Goal: Use online tool/utility

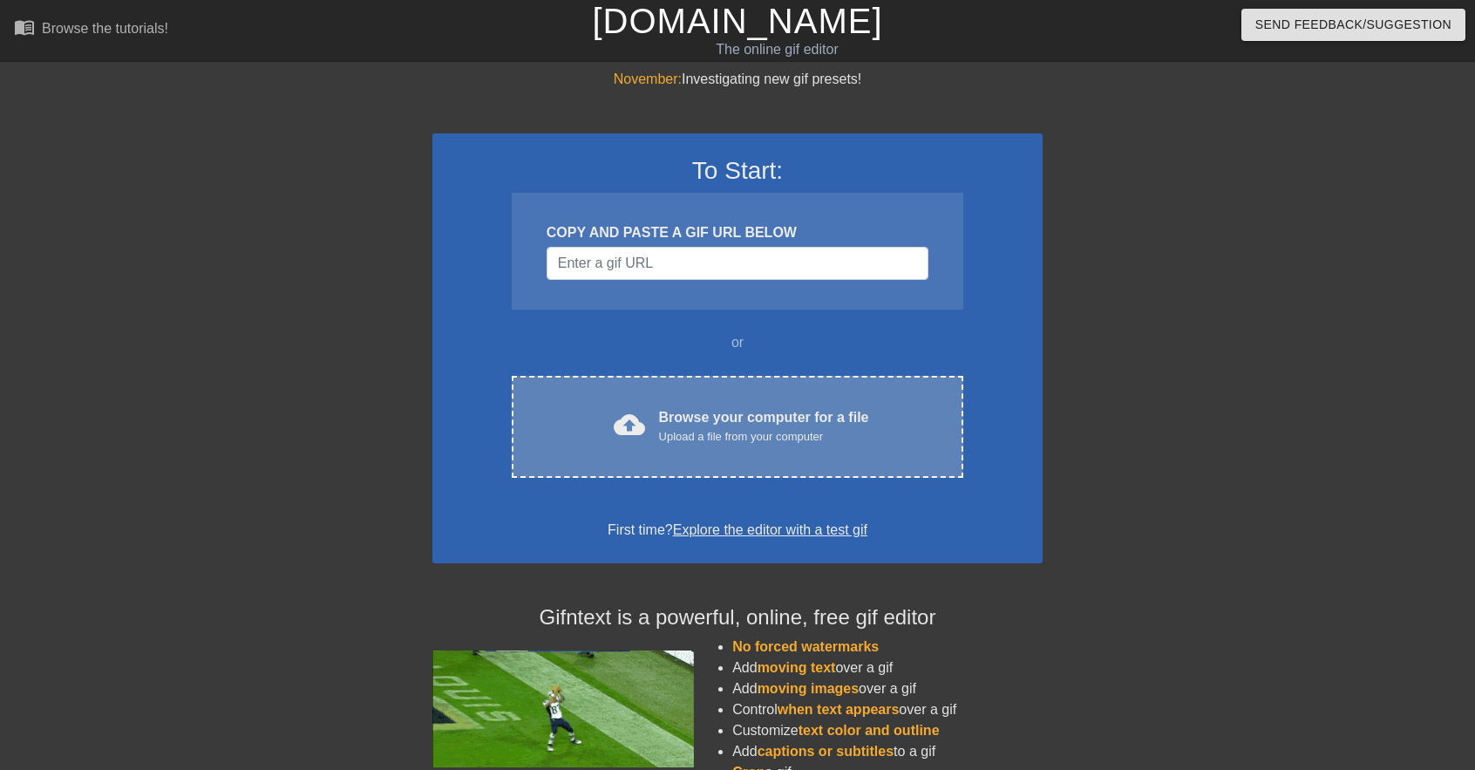
click at [740, 454] on div "cloud_upload Browse your computer for a file Upload a file from your computer C…" at bounding box center [738, 427] width 452 height 102
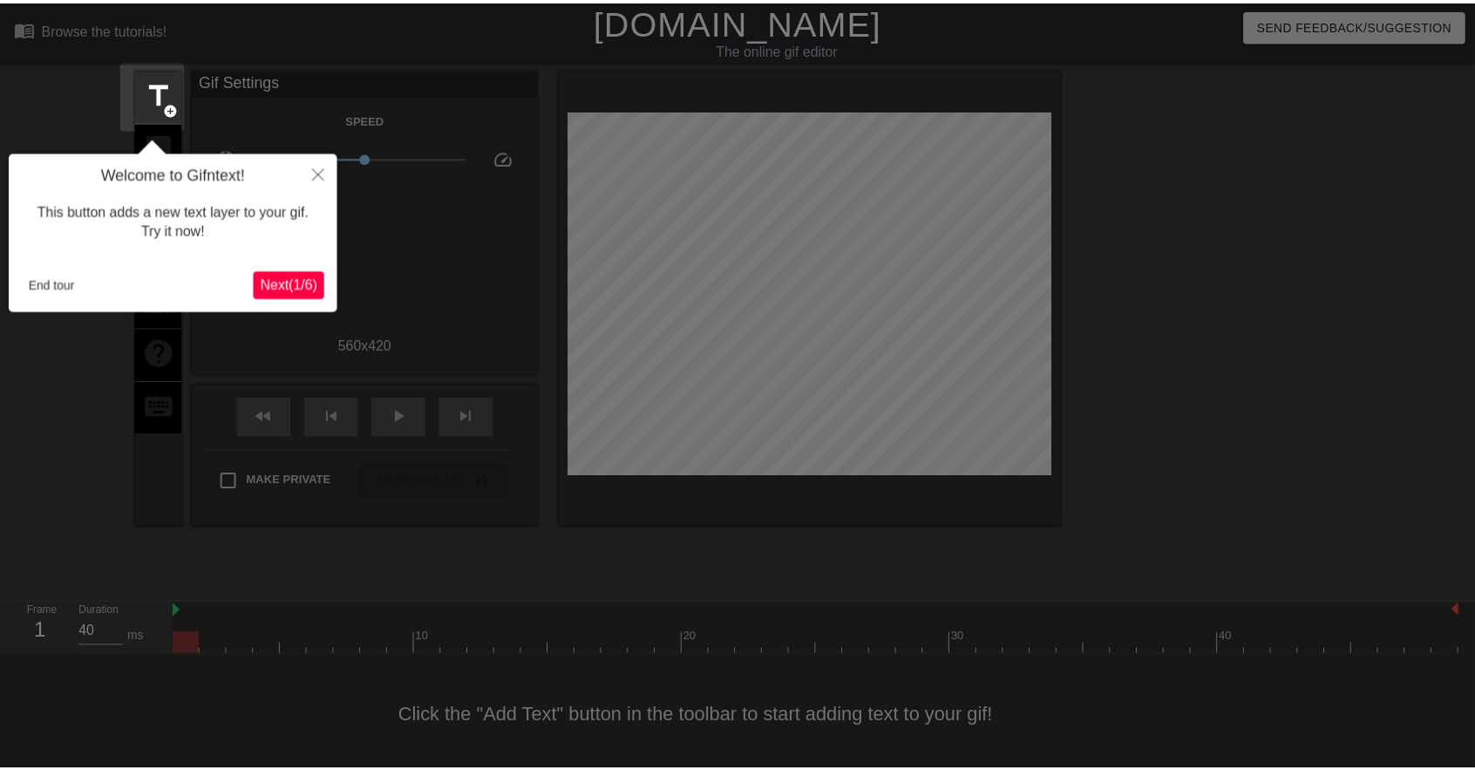
scroll to position [20, 0]
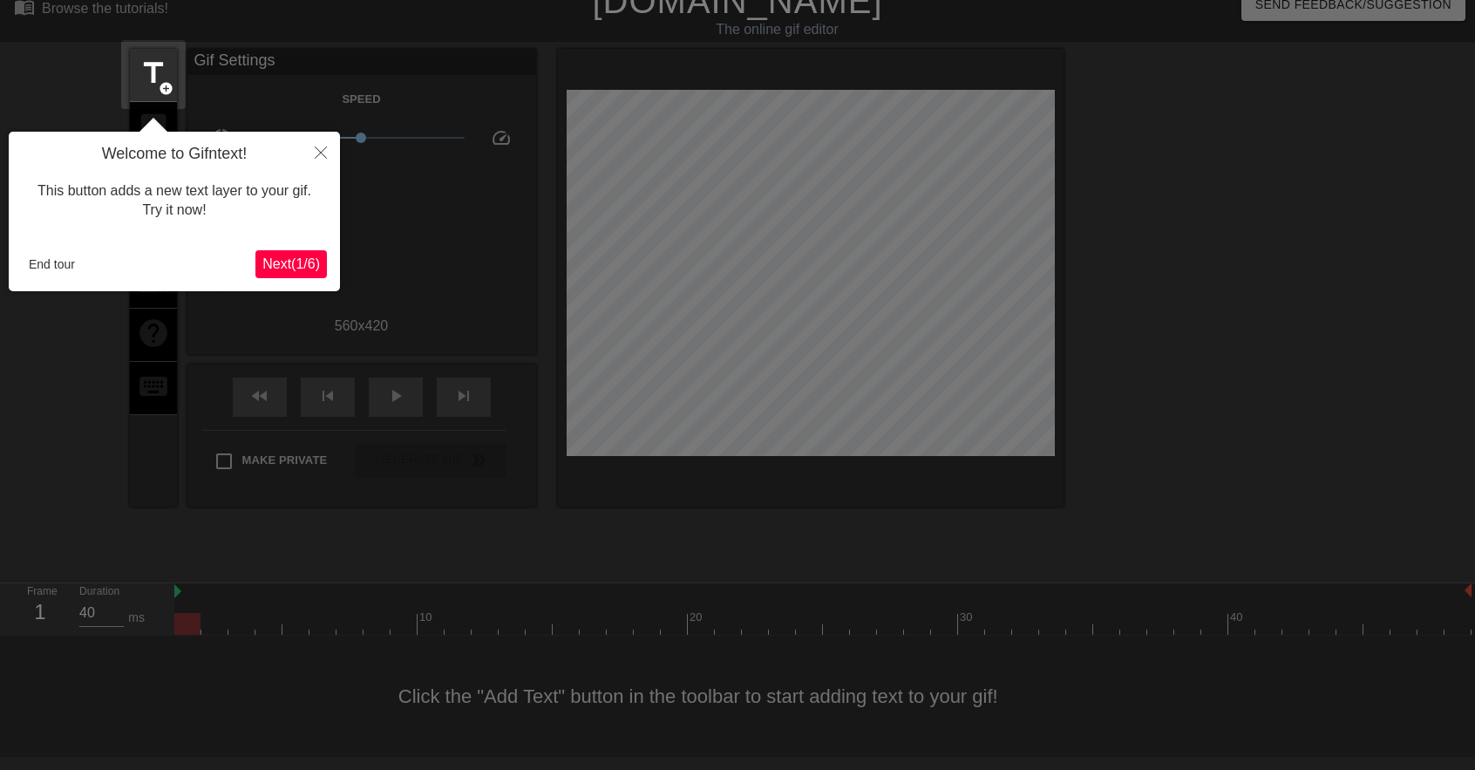
click at [289, 269] on span "Next ( 1 / 6 )" at bounding box center [291, 263] width 58 height 15
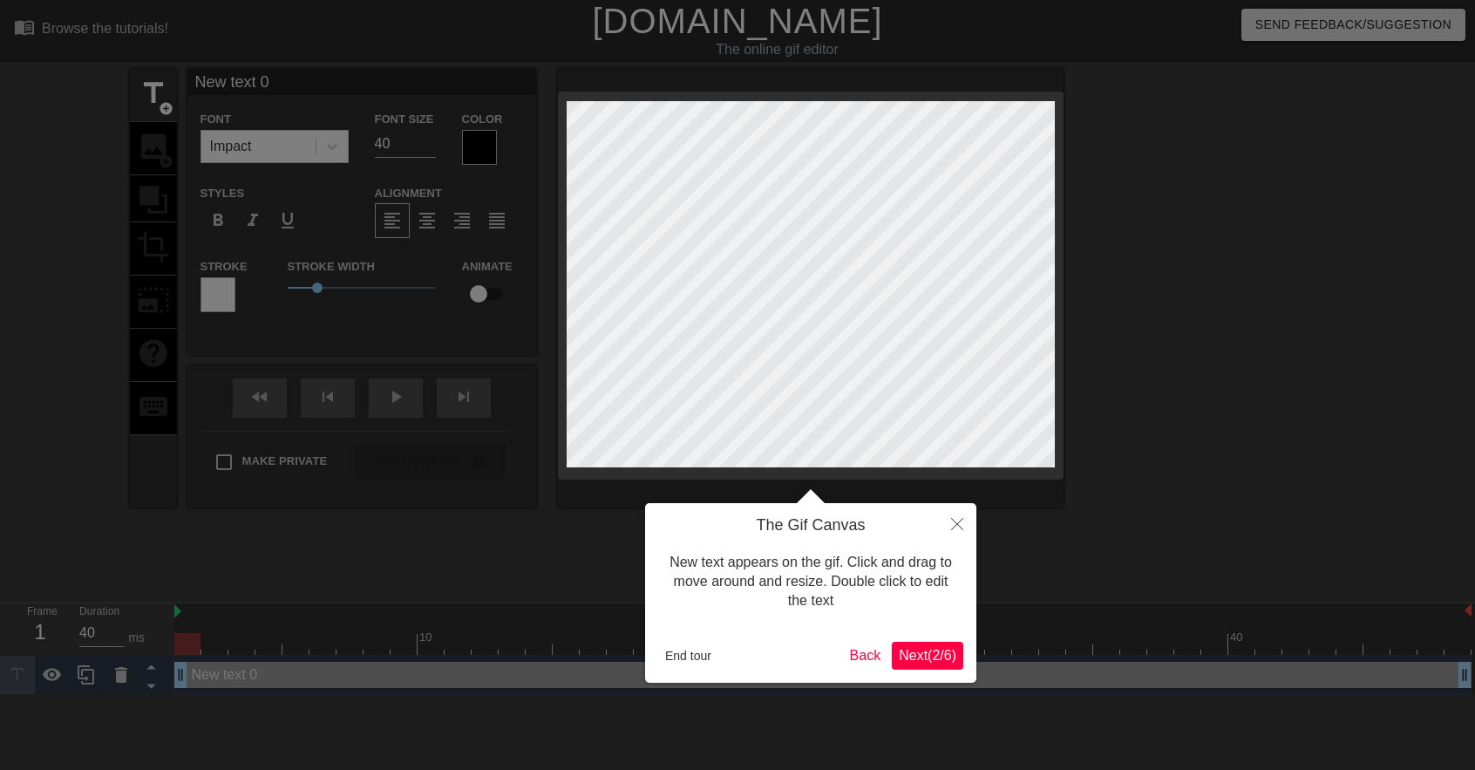
click at [926, 668] on button "Next ( 2 / 6 )" at bounding box center [927, 656] width 71 height 28
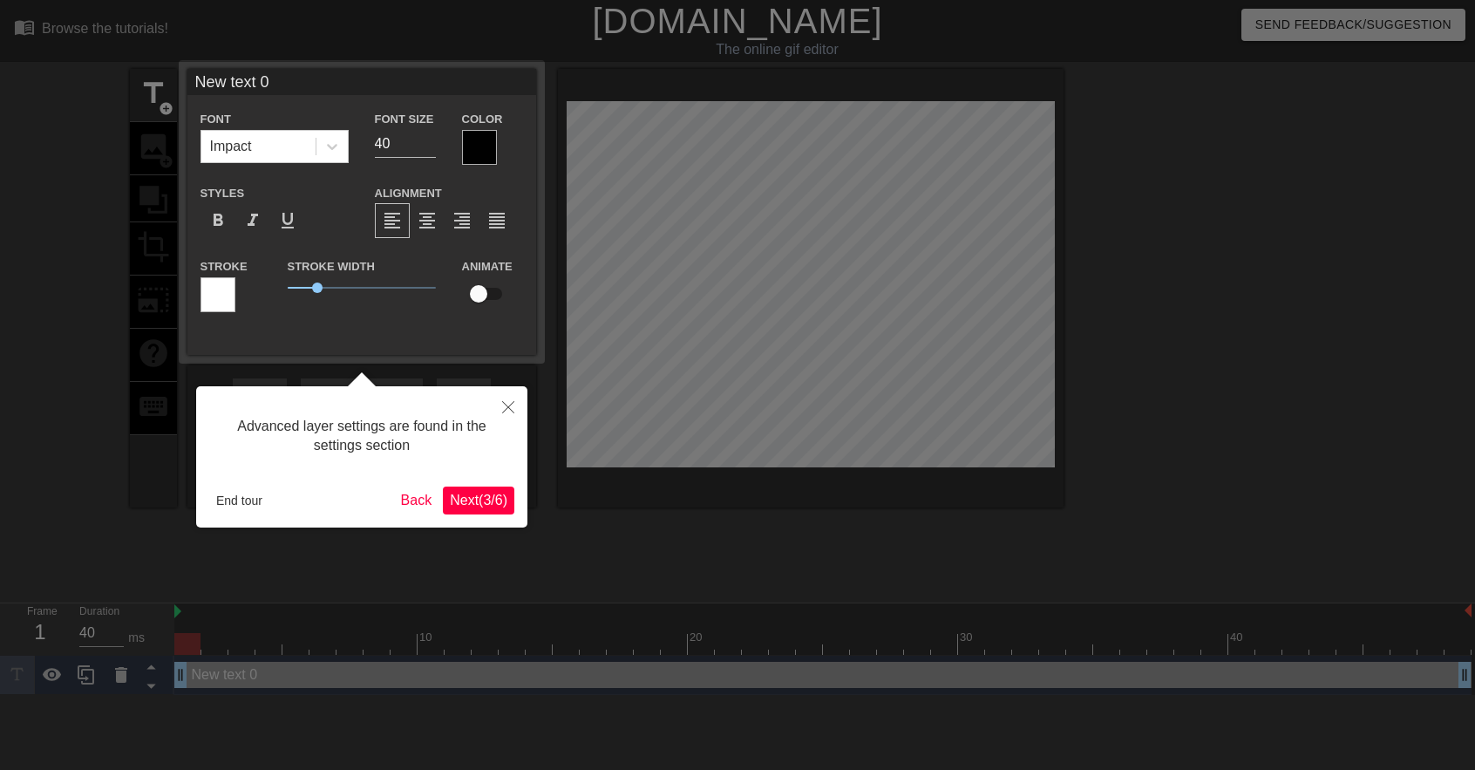
click at [466, 494] on span "Next ( 3 / 6 )" at bounding box center [479, 500] width 58 height 15
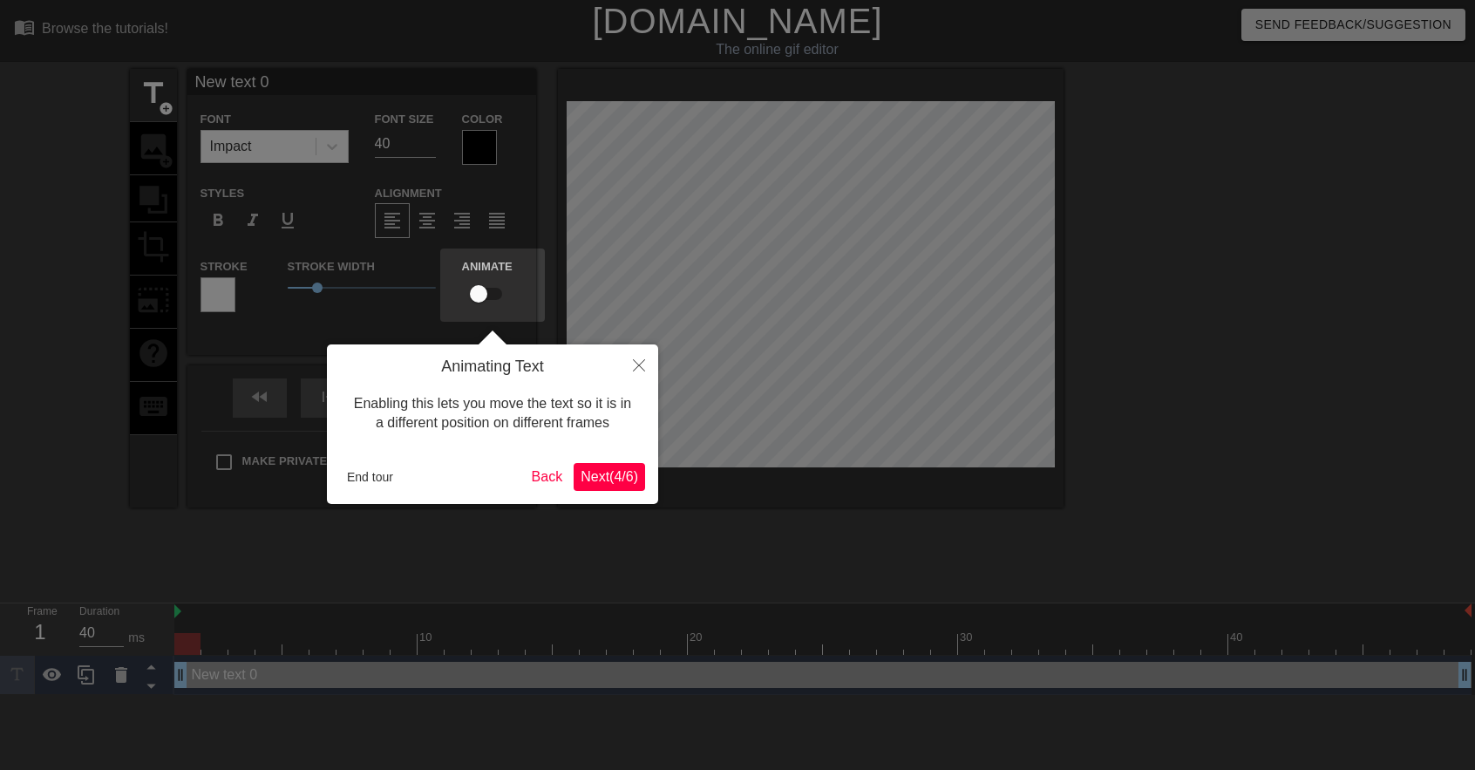
click at [614, 480] on span "Next ( 4 / 6 )" at bounding box center [610, 476] width 58 height 15
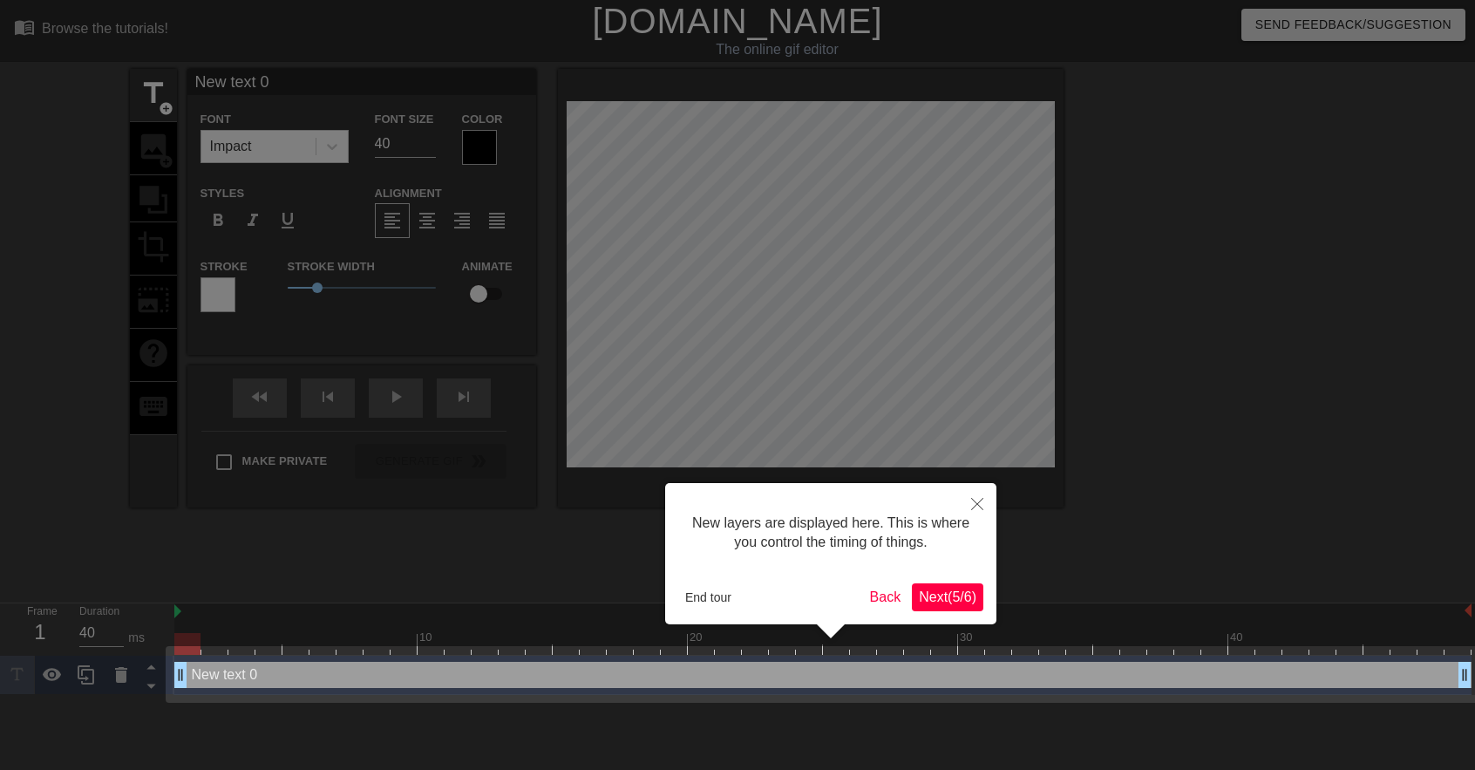
click at [949, 608] on button "Next ( 5 / 6 )" at bounding box center [947, 597] width 71 height 28
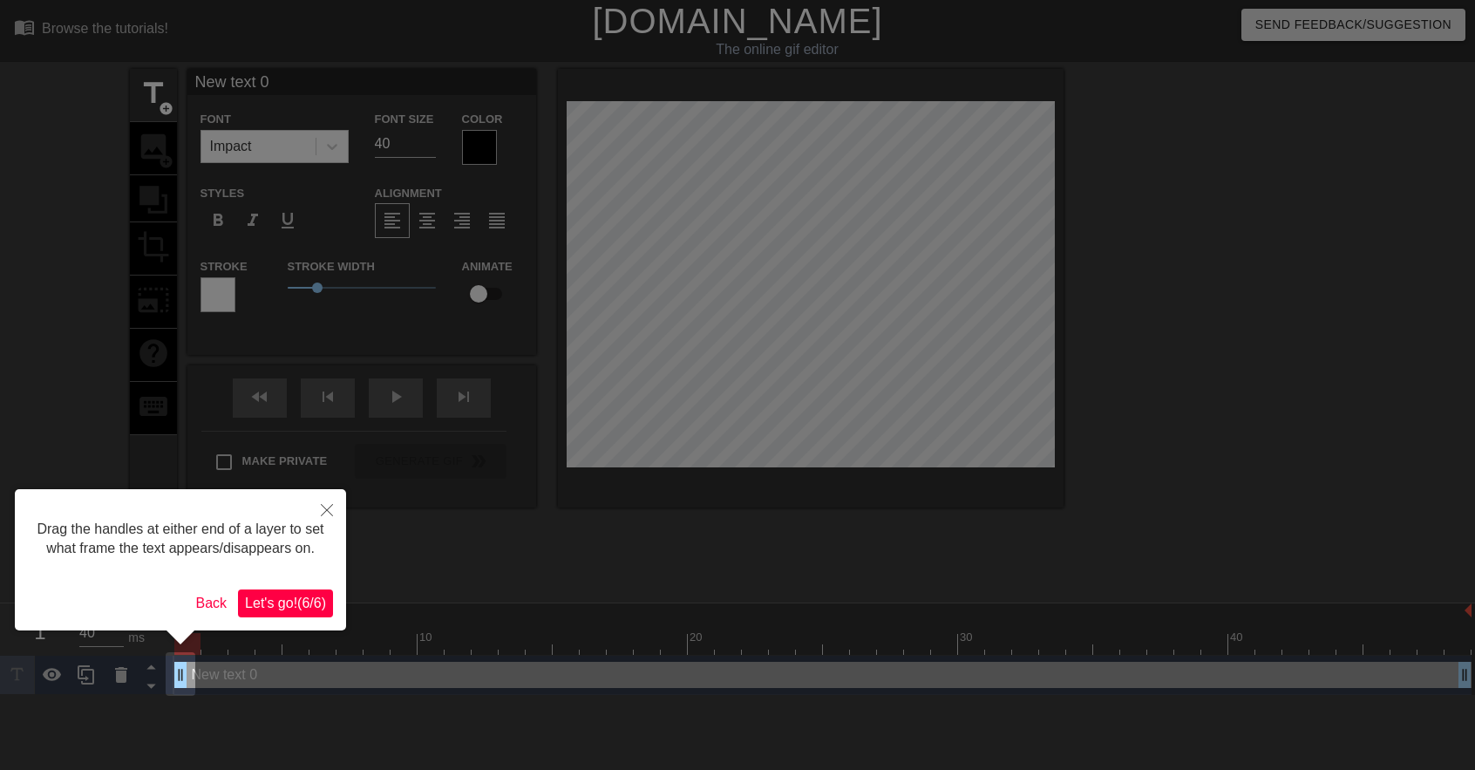
drag, startPoint x: 310, startPoint y: 595, endPoint x: 272, endPoint y: 601, distance: 37.9
click at [272, 601] on span "Let's go! ( 6 / 6 )" at bounding box center [285, 602] width 81 height 15
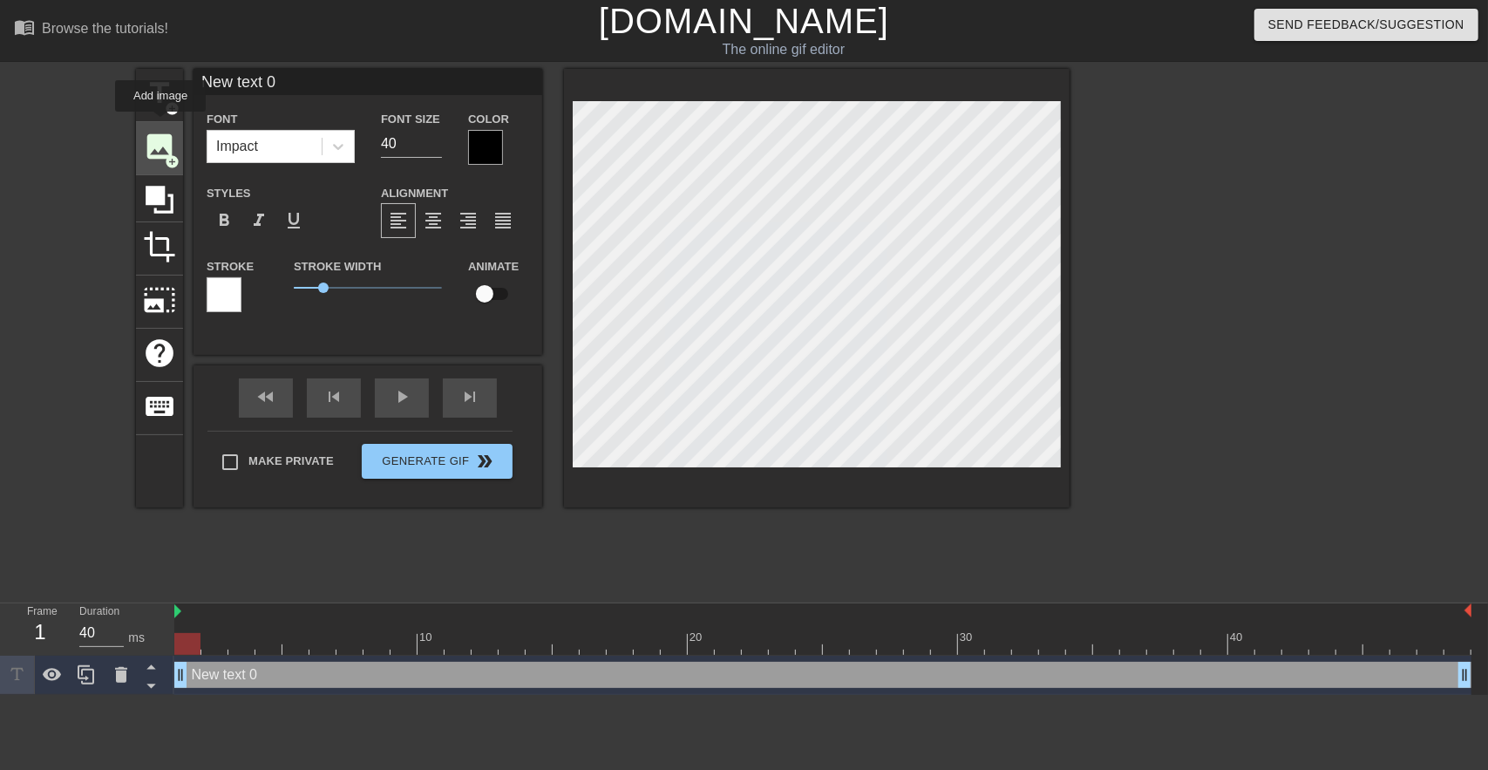
click at [160, 124] on div "image add_circle" at bounding box center [159, 148] width 47 height 53
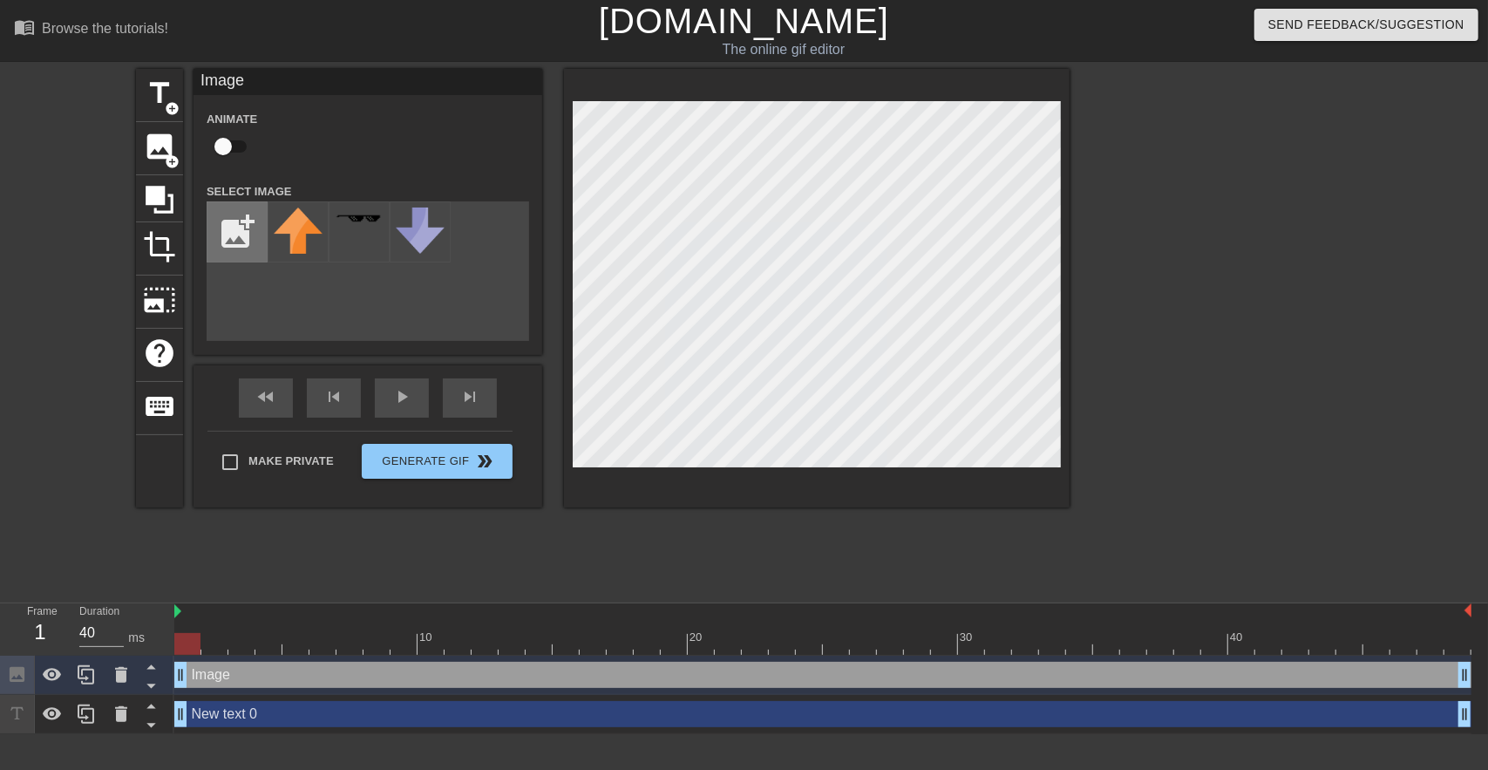
click at [226, 233] on input "file" at bounding box center [236, 231] width 59 height 59
type input "C:\fakepath\GDL logo one line-cropped.svg"
click at [291, 224] on div at bounding box center [298, 231] width 61 height 61
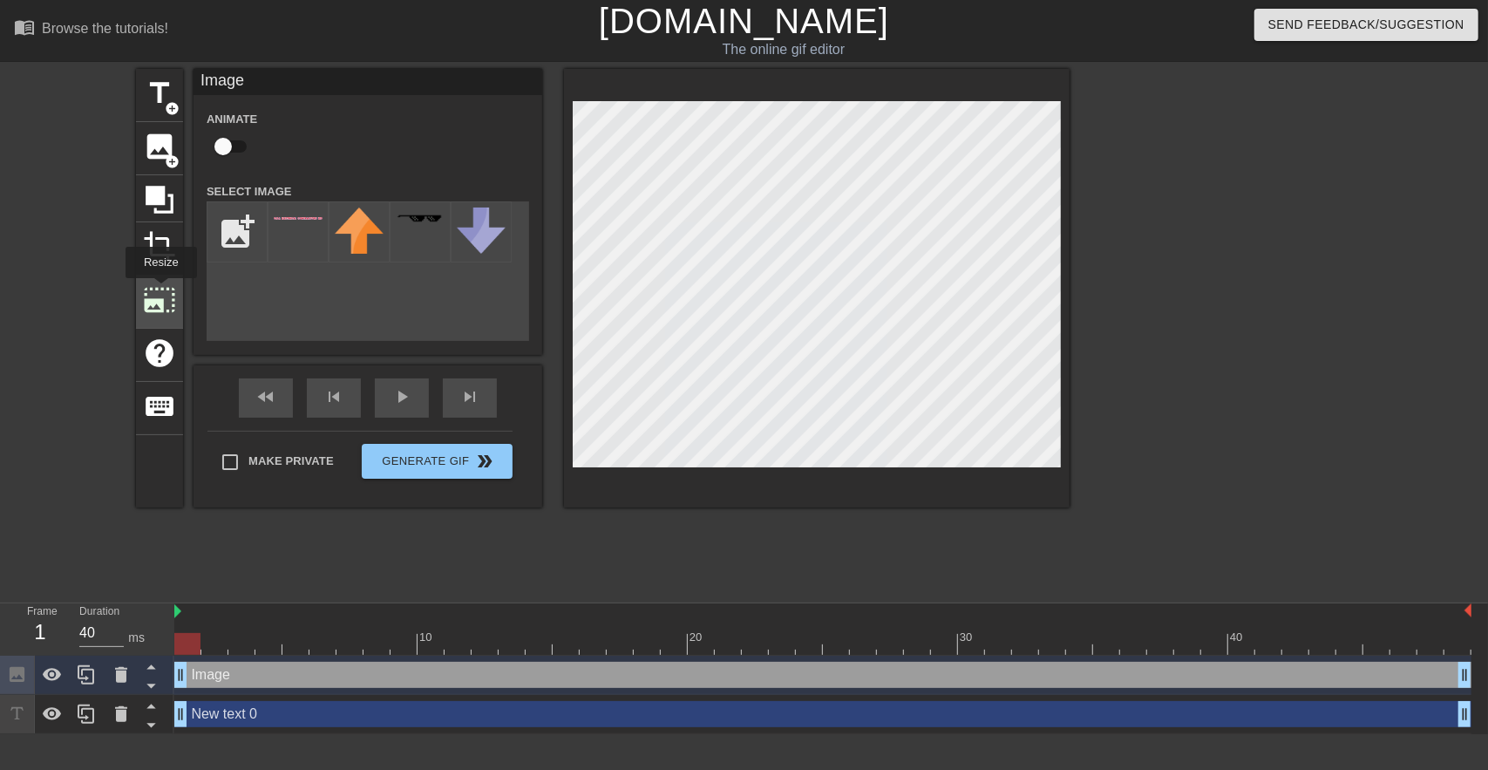
click at [160, 290] on span "photo_size_select_large" at bounding box center [159, 299] width 33 height 33
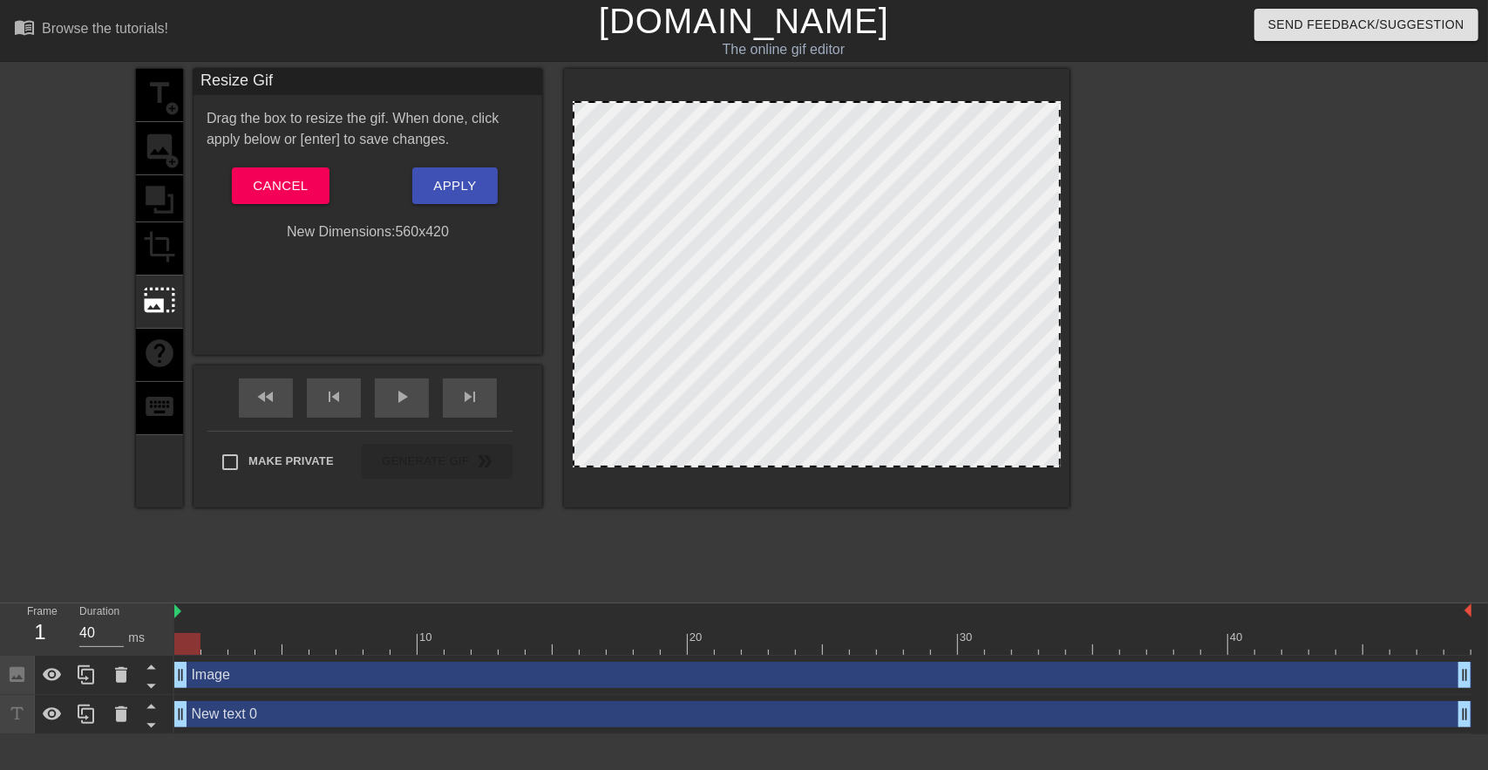
drag, startPoint x: 941, startPoint y: 465, endPoint x: 945, endPoint y: 527, distance: 62.1
click at [945, 527] on div "title add_circle image add_circle crop photo_size_select_large help keyboard Re…" at bounding box center [603, 330] width 934 height 523
drag, startPoint x: 895, startPoint y: 463, endPoint x: 947, endPoint y: 603, distance: 149.8
click at [947, 603] on div "menu_book Browse the tutorials! [DOMAIN_NAME] The online gif editor Send Feedba…" at bounding box center [744, 367] width 1488 height 734
click at [1290, 359] on div at bounding box center [1222, 330] width 262 height 523
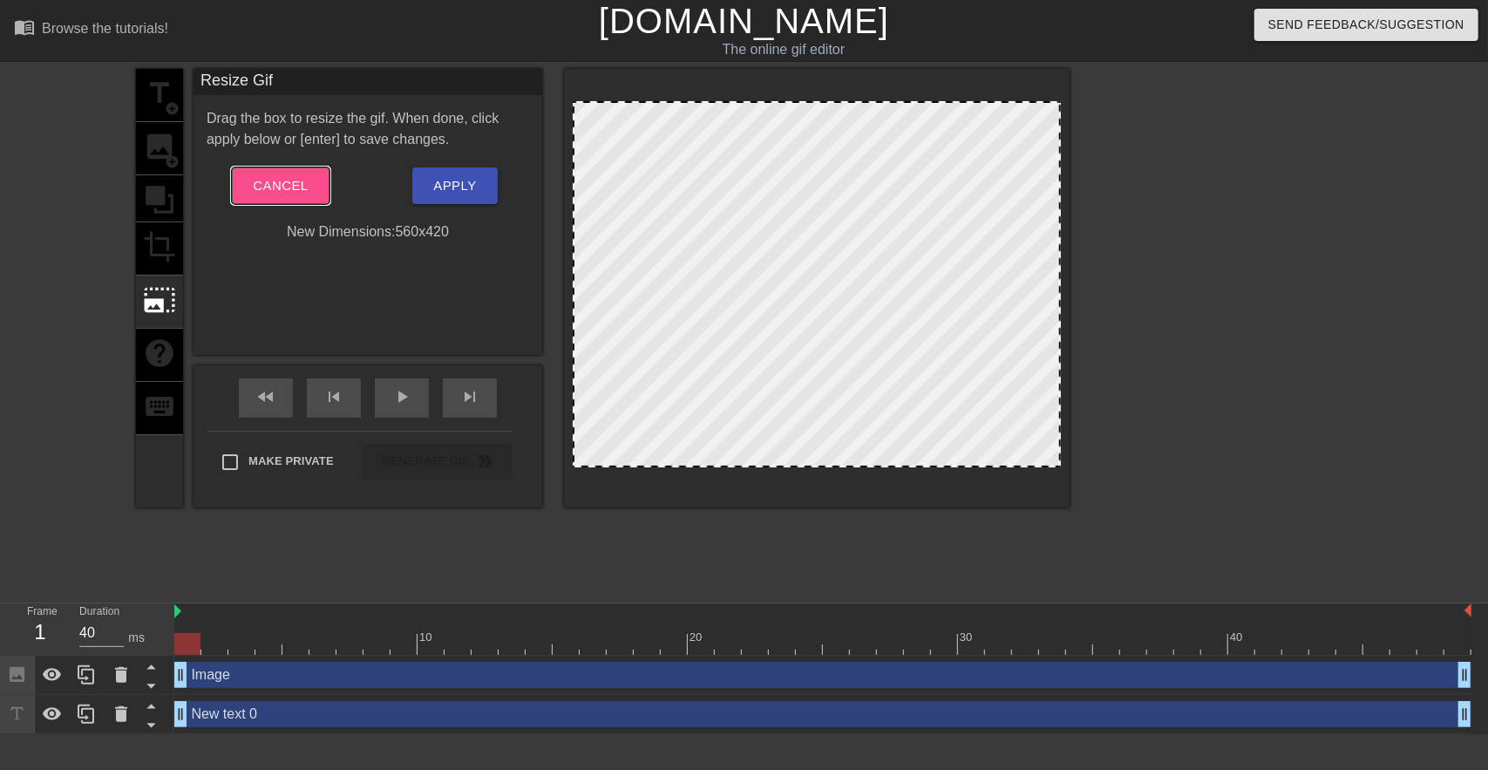
click at [281, 185] on span "Cancel" at bounding box center [280, 185] width 55 height 23
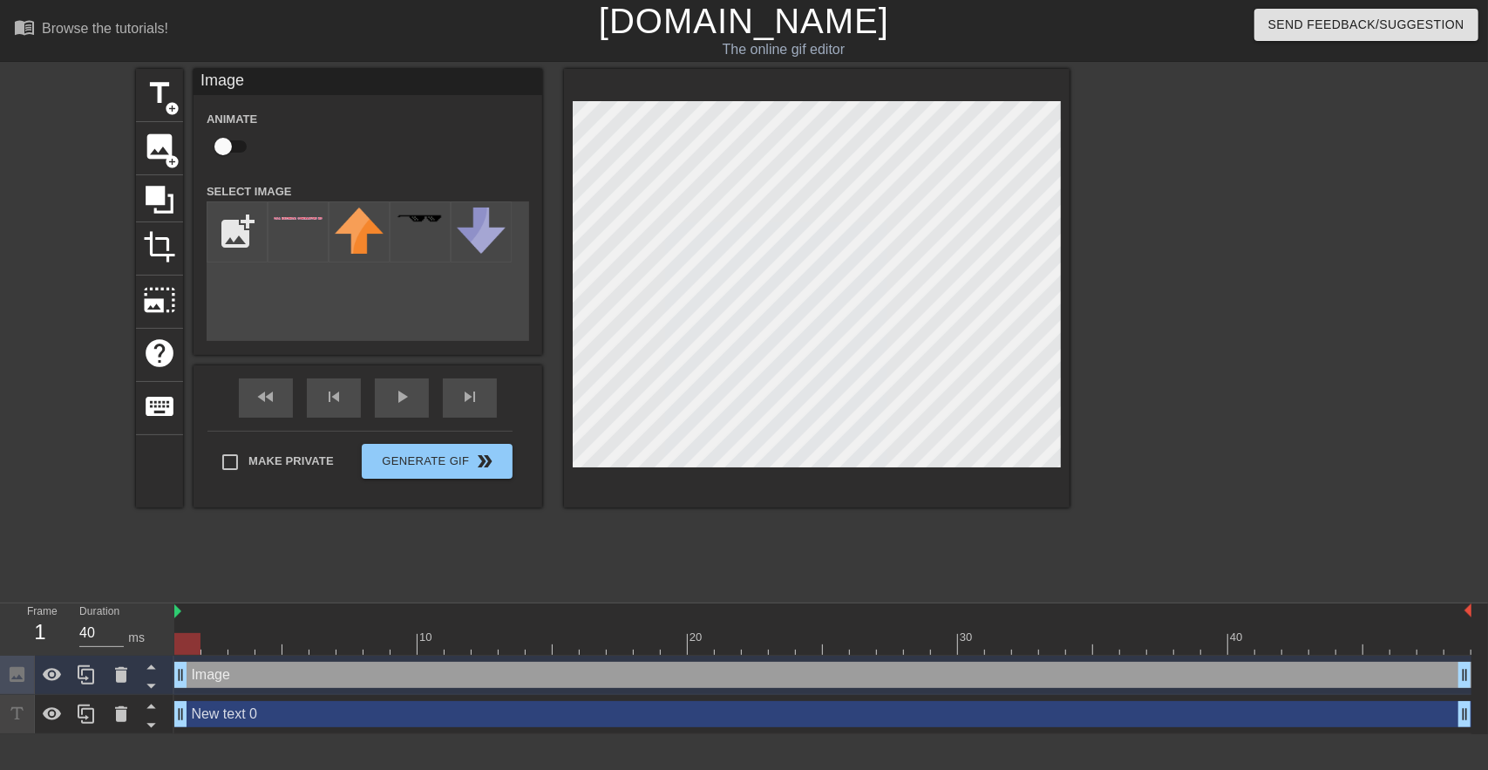
click at [561, 315] on div "title add_circle image add_circle crop photo_size_select_large help keyboard Im…" at bounding box center [603, 288] width 934 height 439
click at [173, 191] on icon at bounding box center [160, 200] width 28 height 28
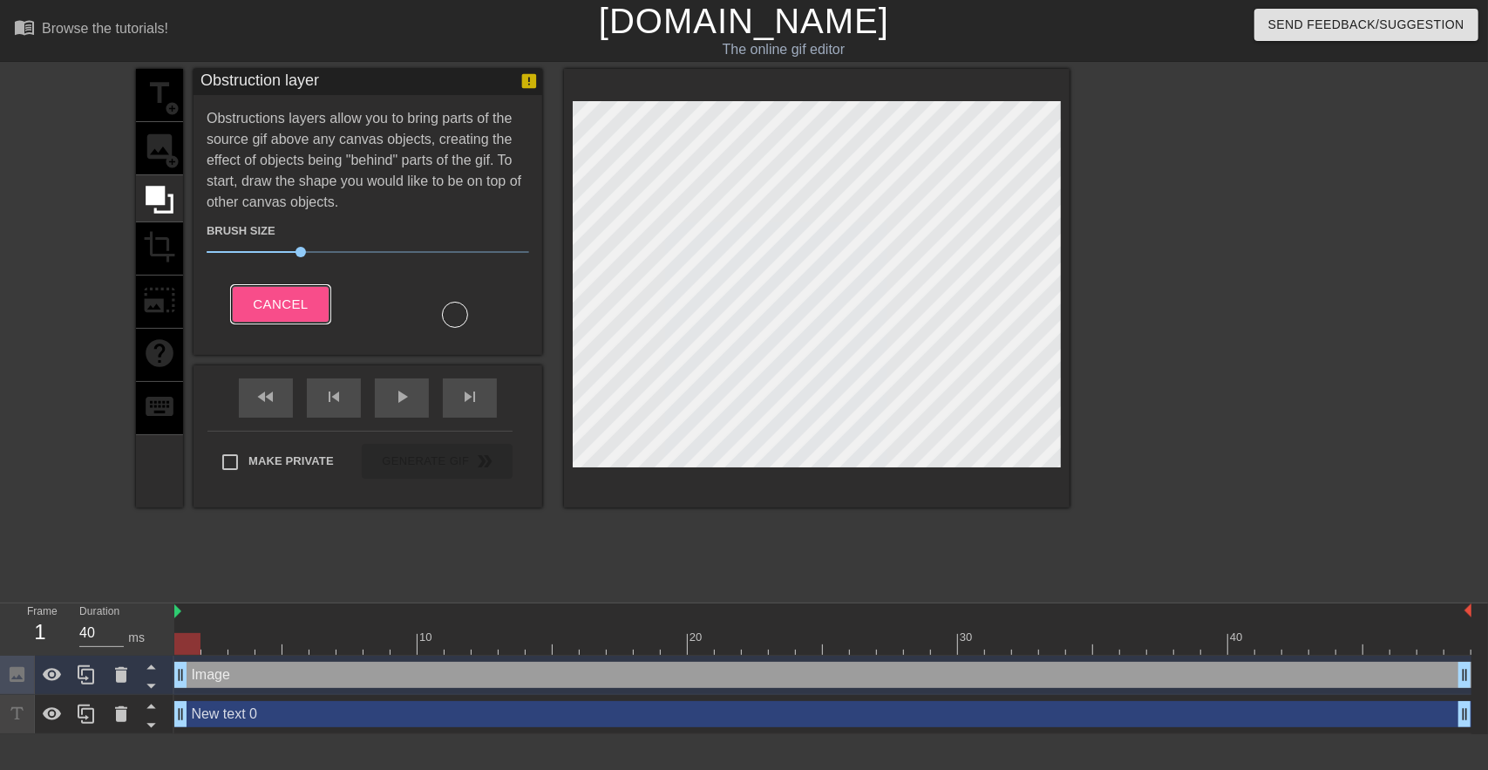
click at [277, 303] on span "Cancel" at bounding box center [280, 304] width 55 height 23
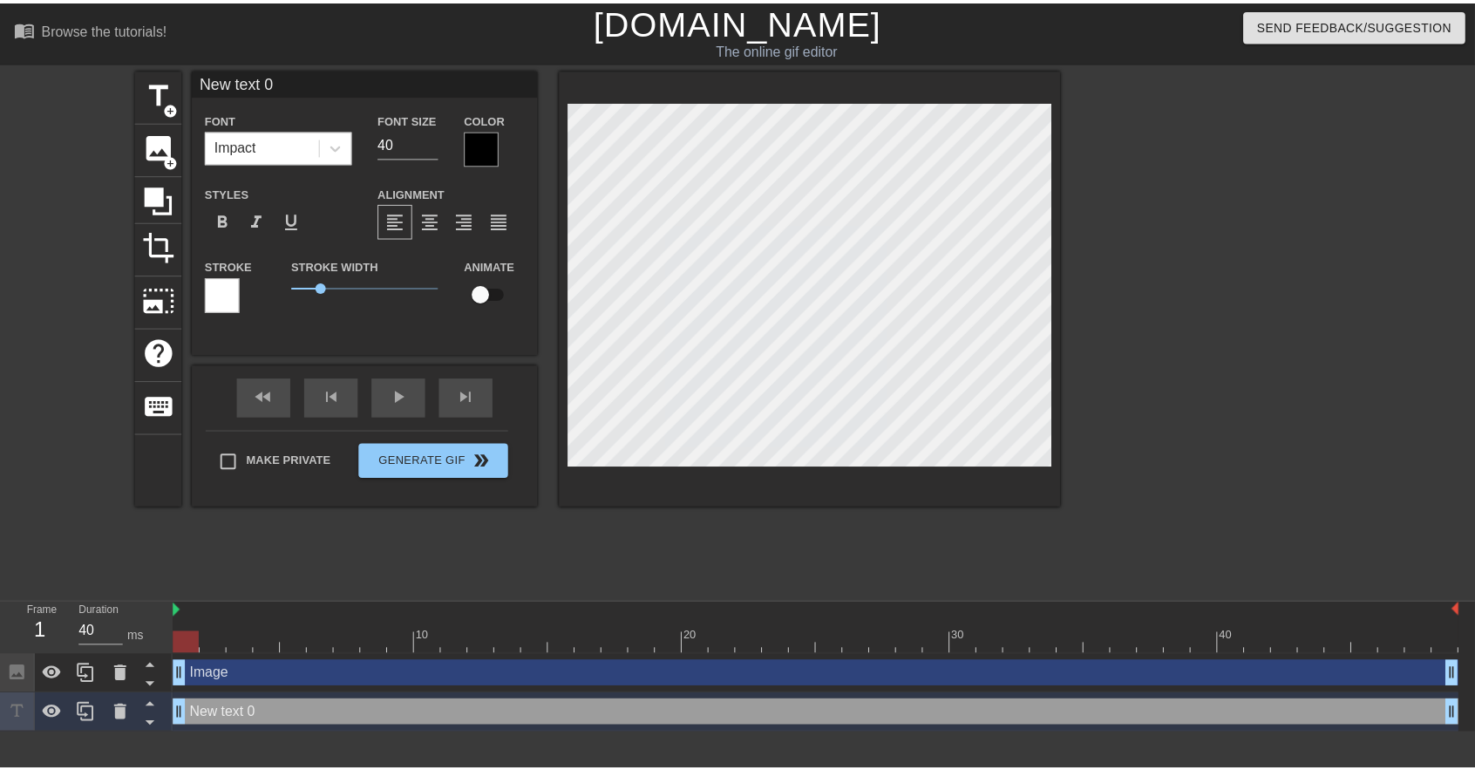
scroll to position [0, 13]
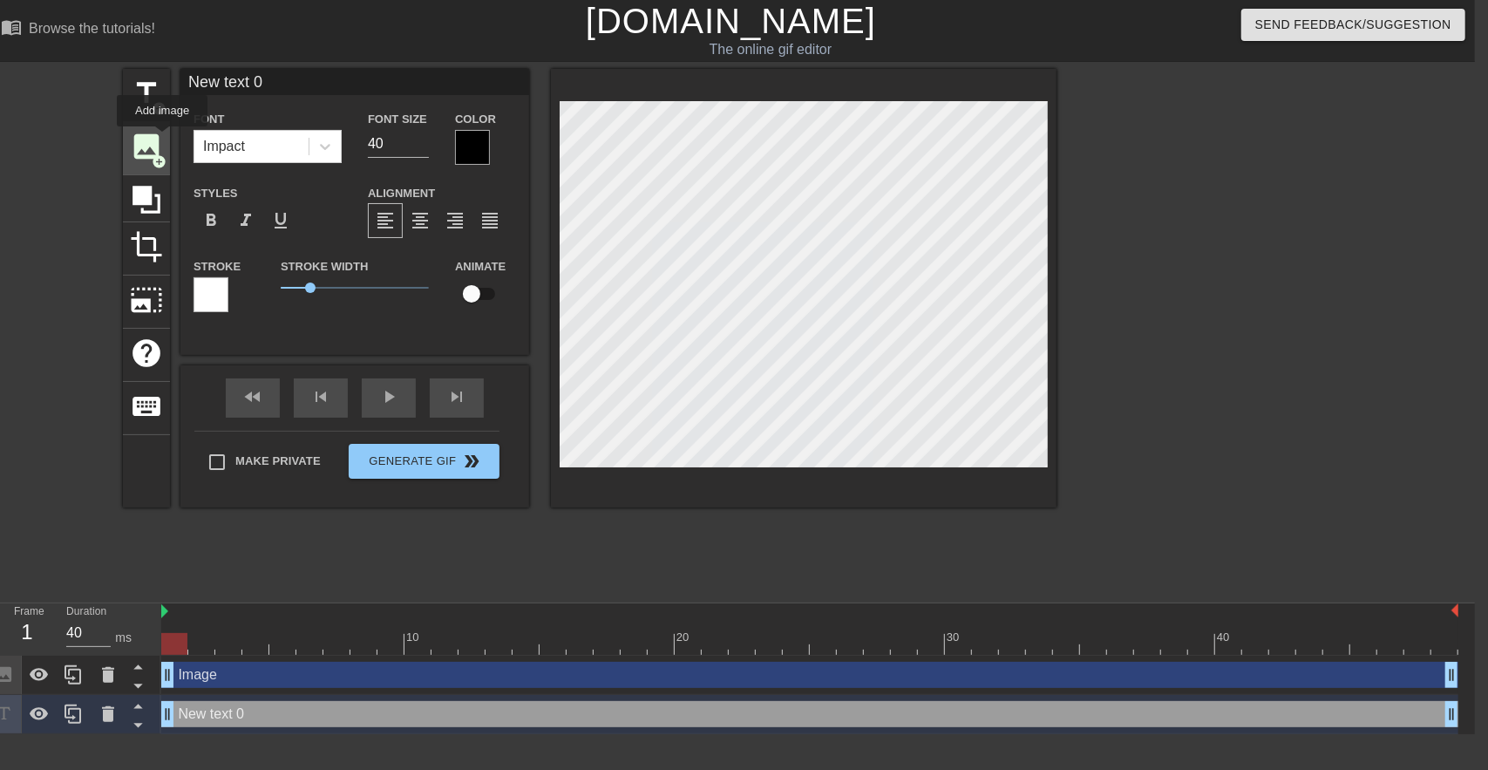
click at [162, 139] on span "image" at bounding box center [146, 146] width 33 height 33
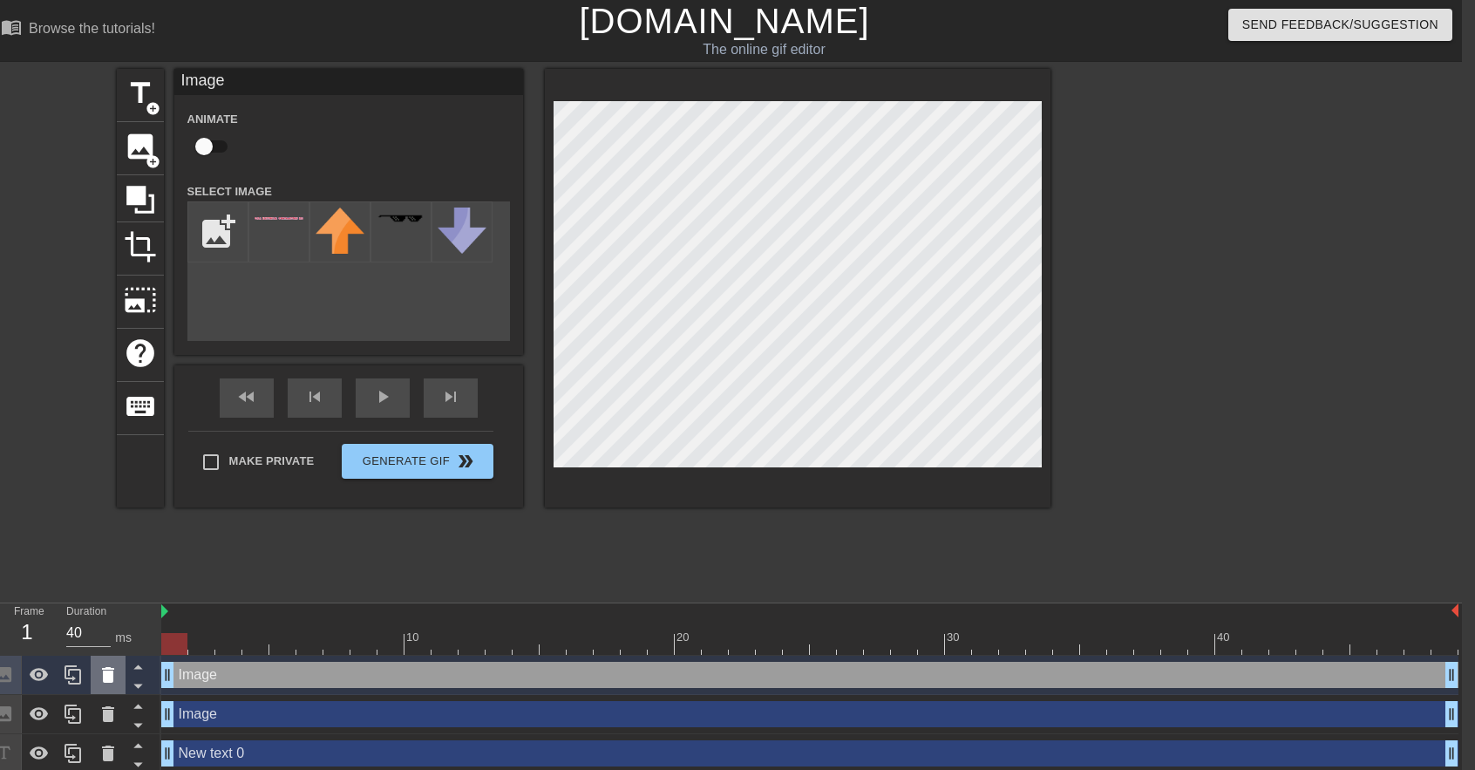
click at [105, 678] on icon at bounding box center [108, 675] width 12 height 16
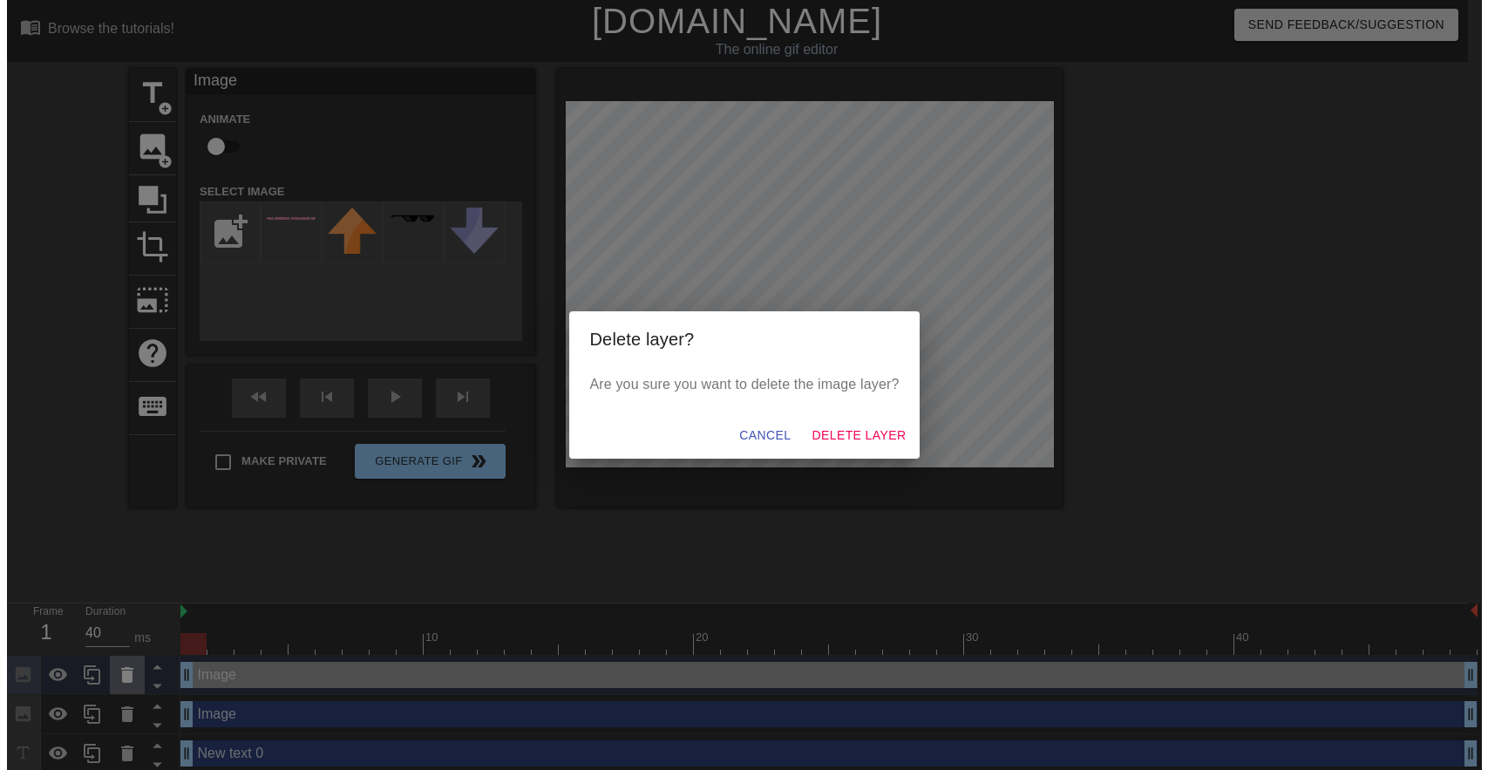
scroll to position [0, 0]
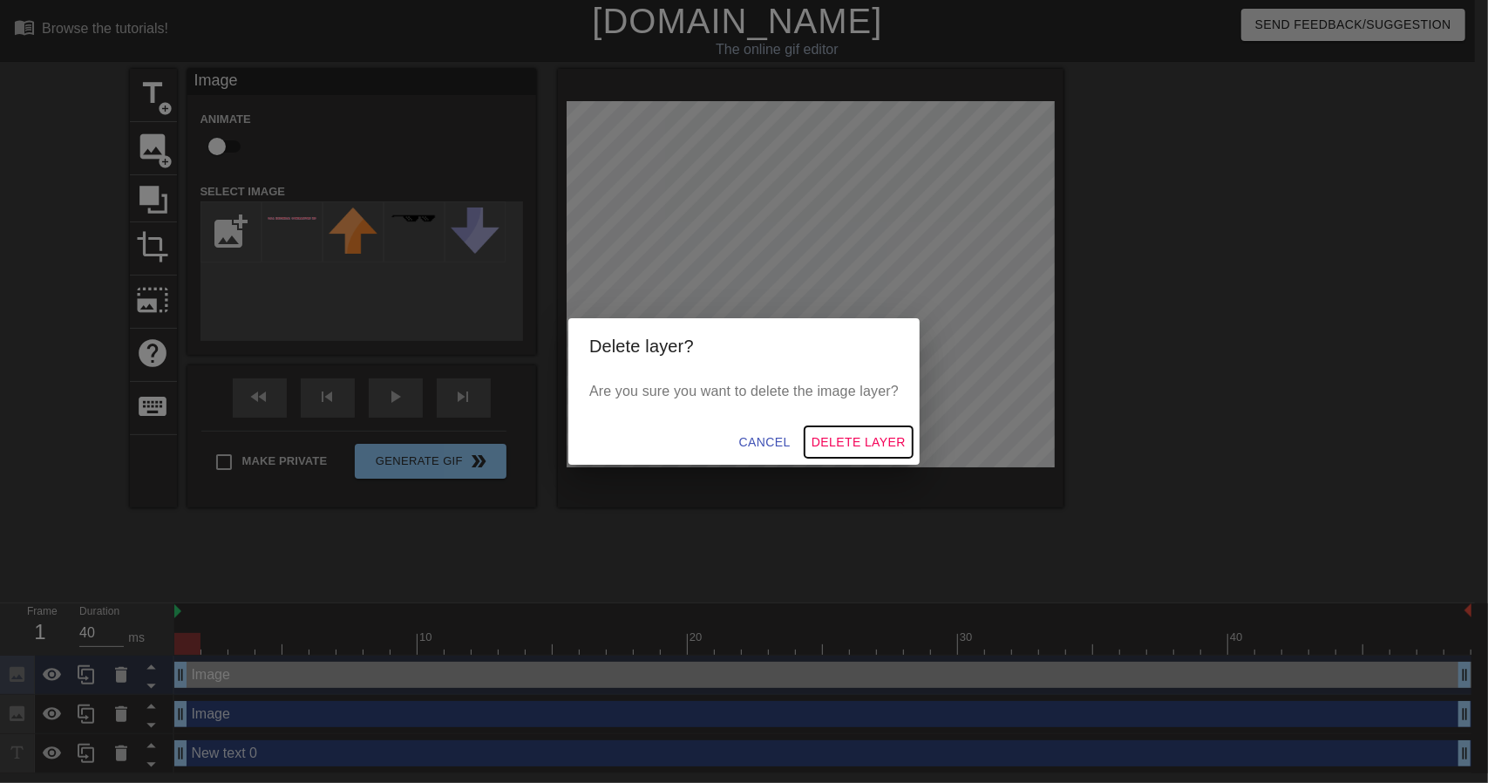
click at [891, 439] on span "Delete Layer" at bounding box center [859, 443] width 94 height 22
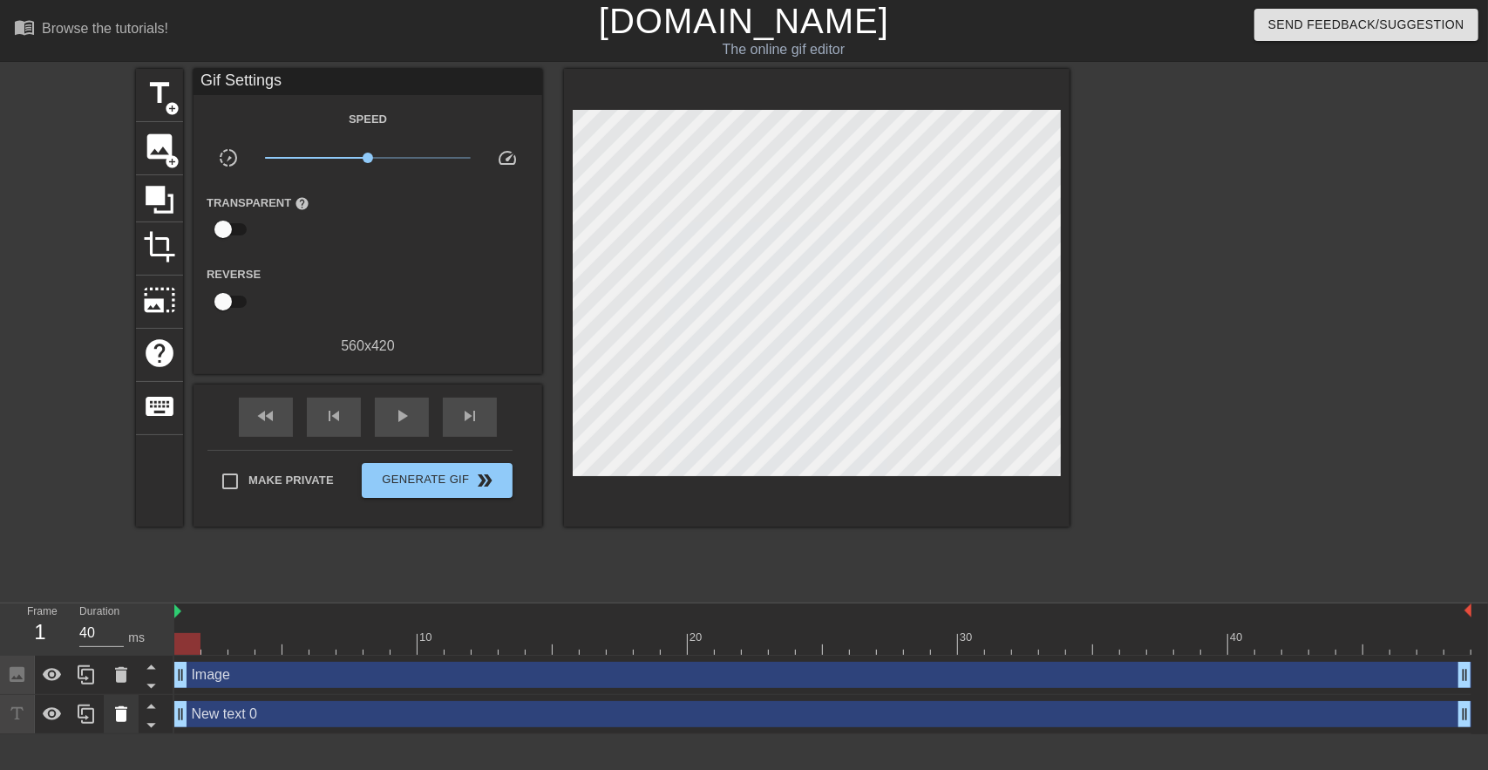
click at [112, 718] on icon at bounding box center [121, 714] width 21 height 21
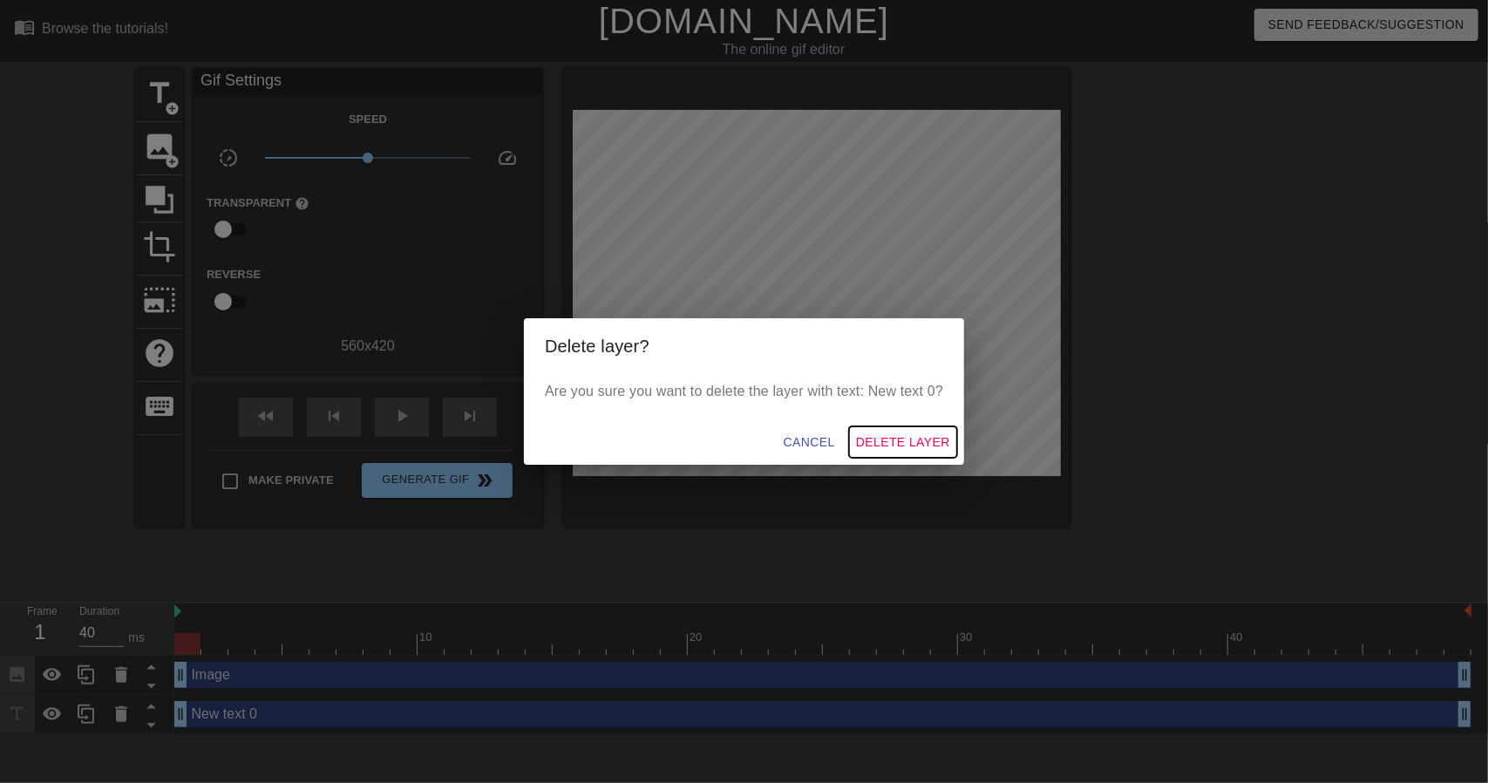
click at [898, 447] on span "Delete Layer" at bounding box center [903, 443] width 94 height 22
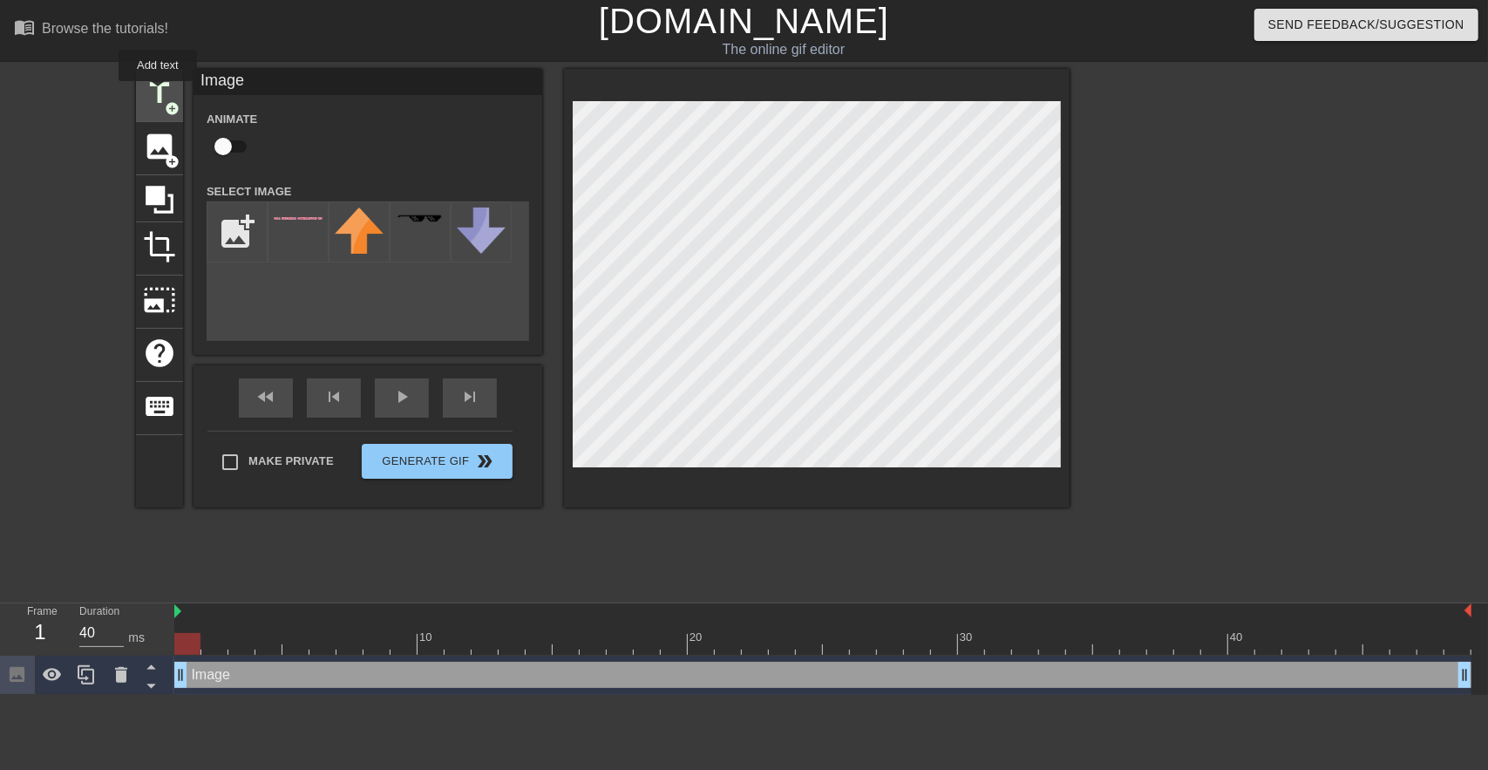
click at [158, 93] on span "title" at bounding box center [159, 93] width 33 height 33
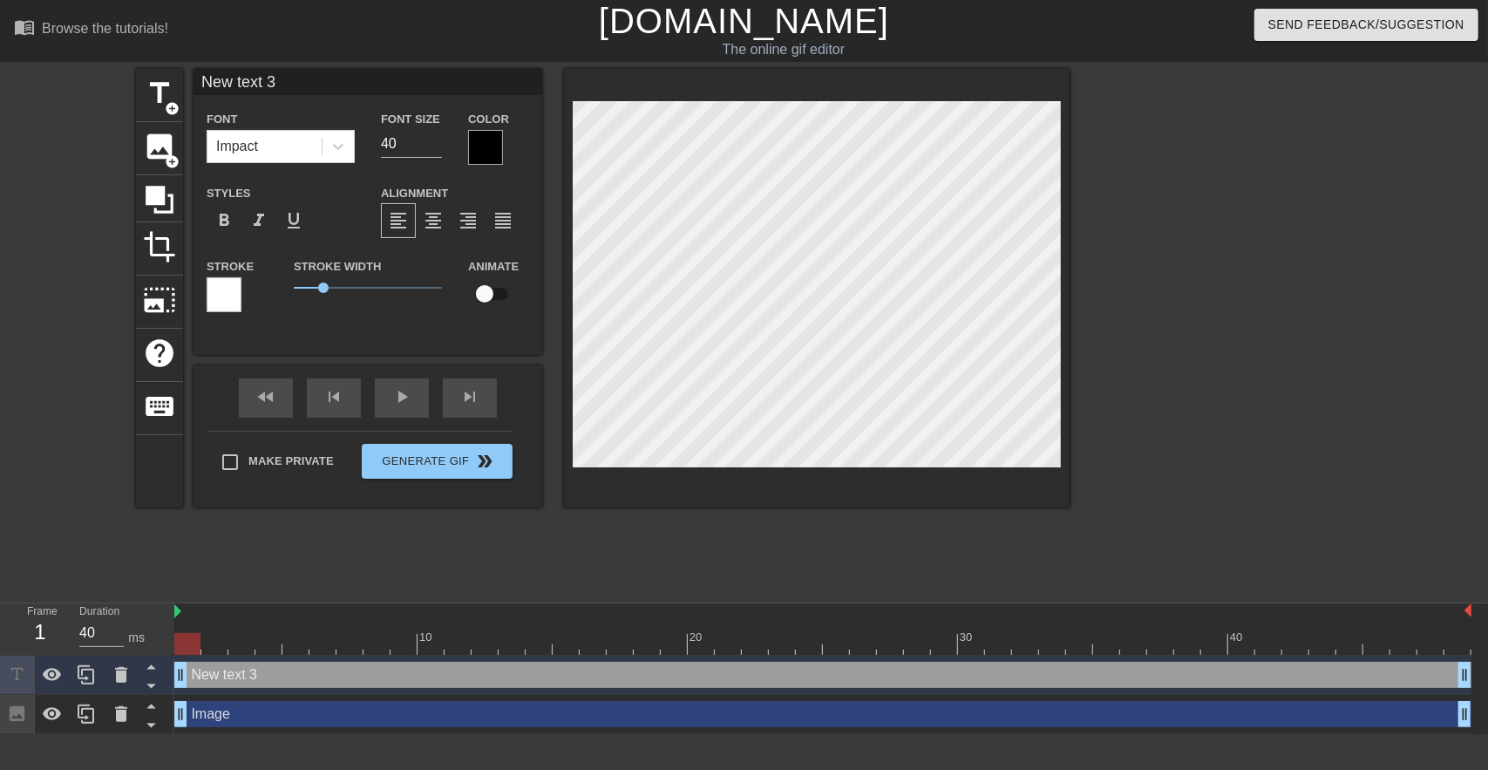
click at [481, 144] on div at bounding box center [485, 147] width 35 height 35
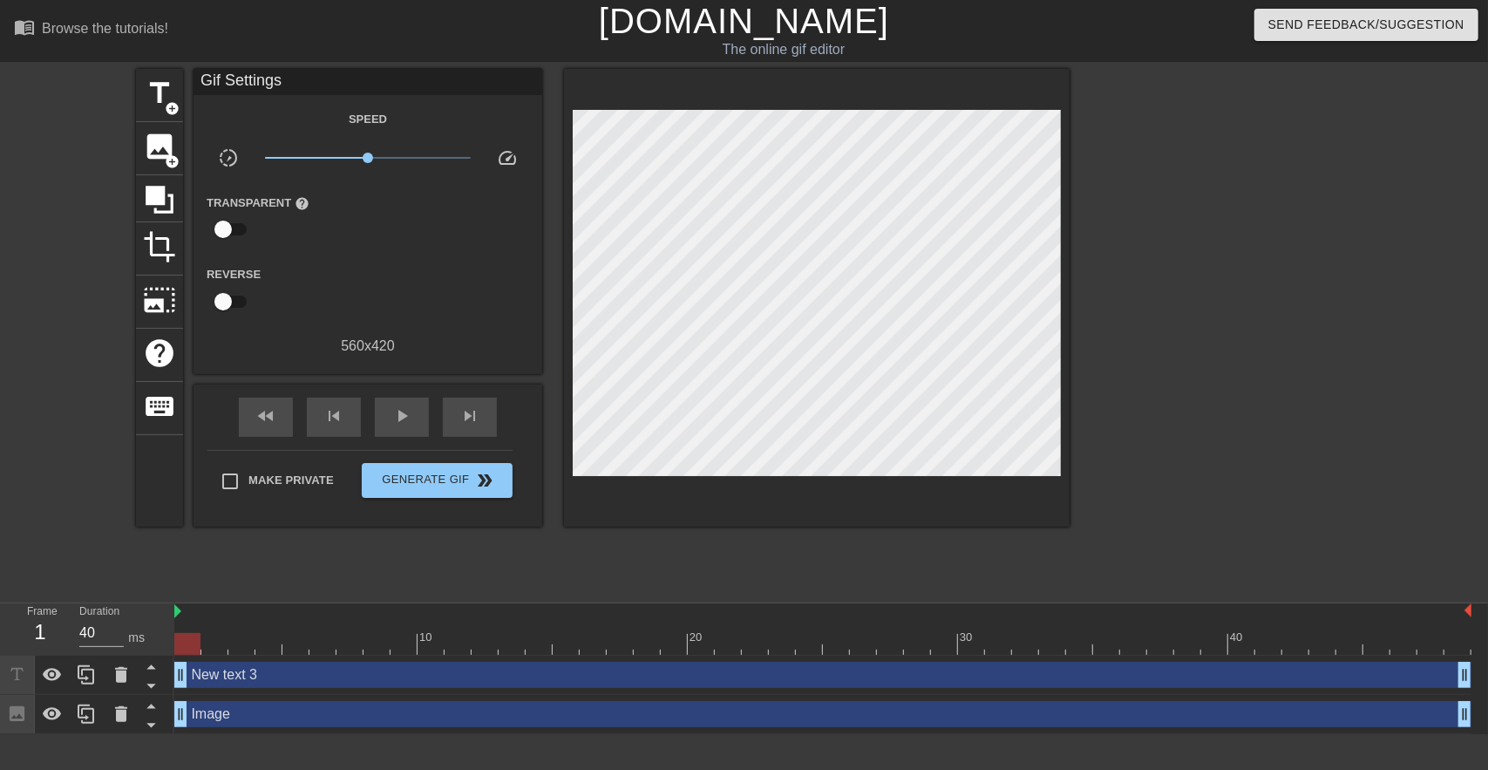
click at [731, 20] on link "[DOMAIN_NAME]" at bounding box center [744, 21] width 290 height 38
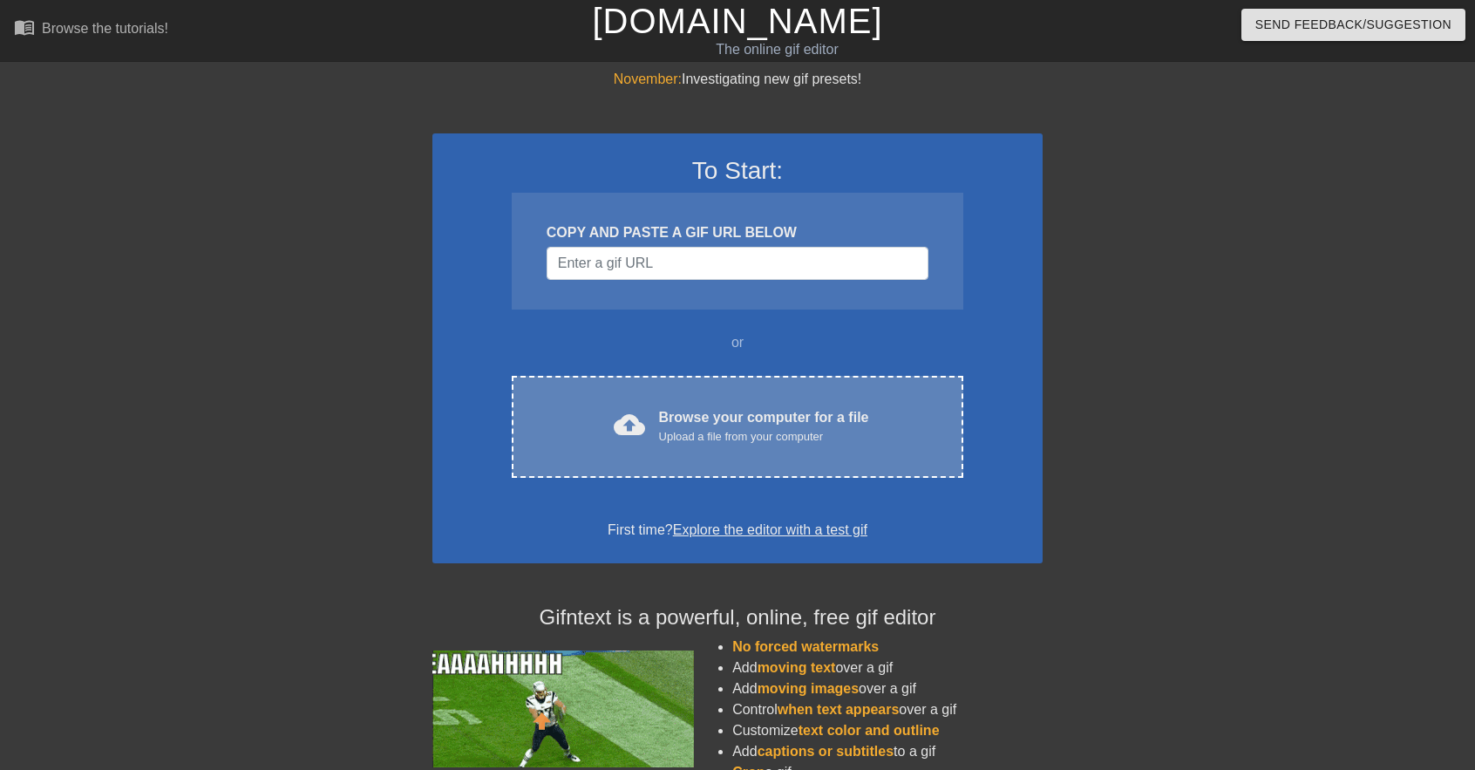
click at [699, 412] on div "Browse your computer for a file Upload a file from your computer" at bounding box center [764, 426] width 210 height 38
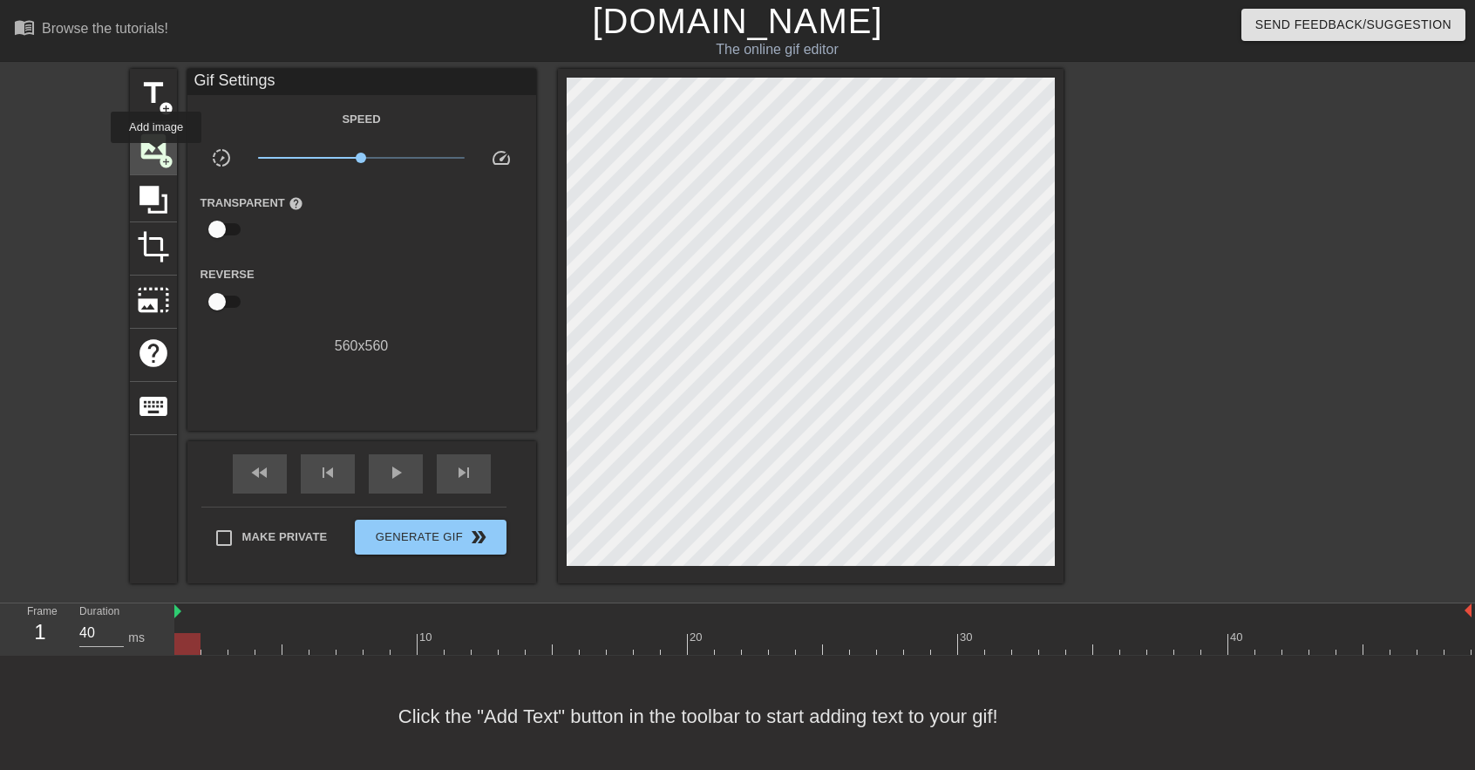
click at [155, 156] on span "image" at bounding box center [153, 146] width 33 height 33
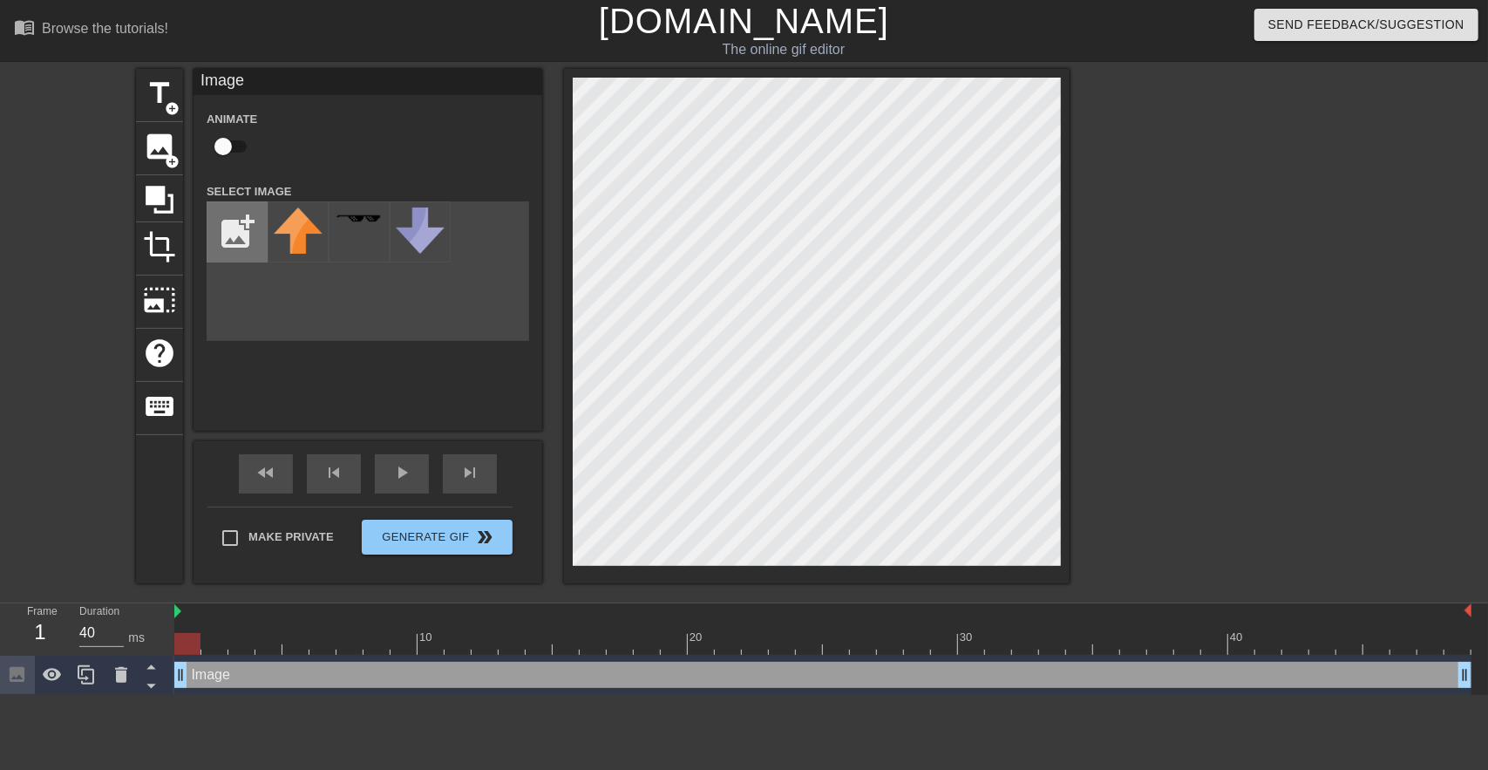
click at [237, 218] on input "file" at bounding box center [236, 231] width 59 height 59
type input "C:\fakepath\GDL logo one line-cropped.svg"
click at [324, 228] on div at bounding box center [298, 231] width 61 height 61
click at [488, 344] on div "title add_circle image add_circle crop photo_size_select_large help keyboard Im…" at bounding box center [603, 326] width 934 height 514
click at [734, 8] on link "[DOMAIN_NAME]" at bounding box center [744, 21] width 290 height 38
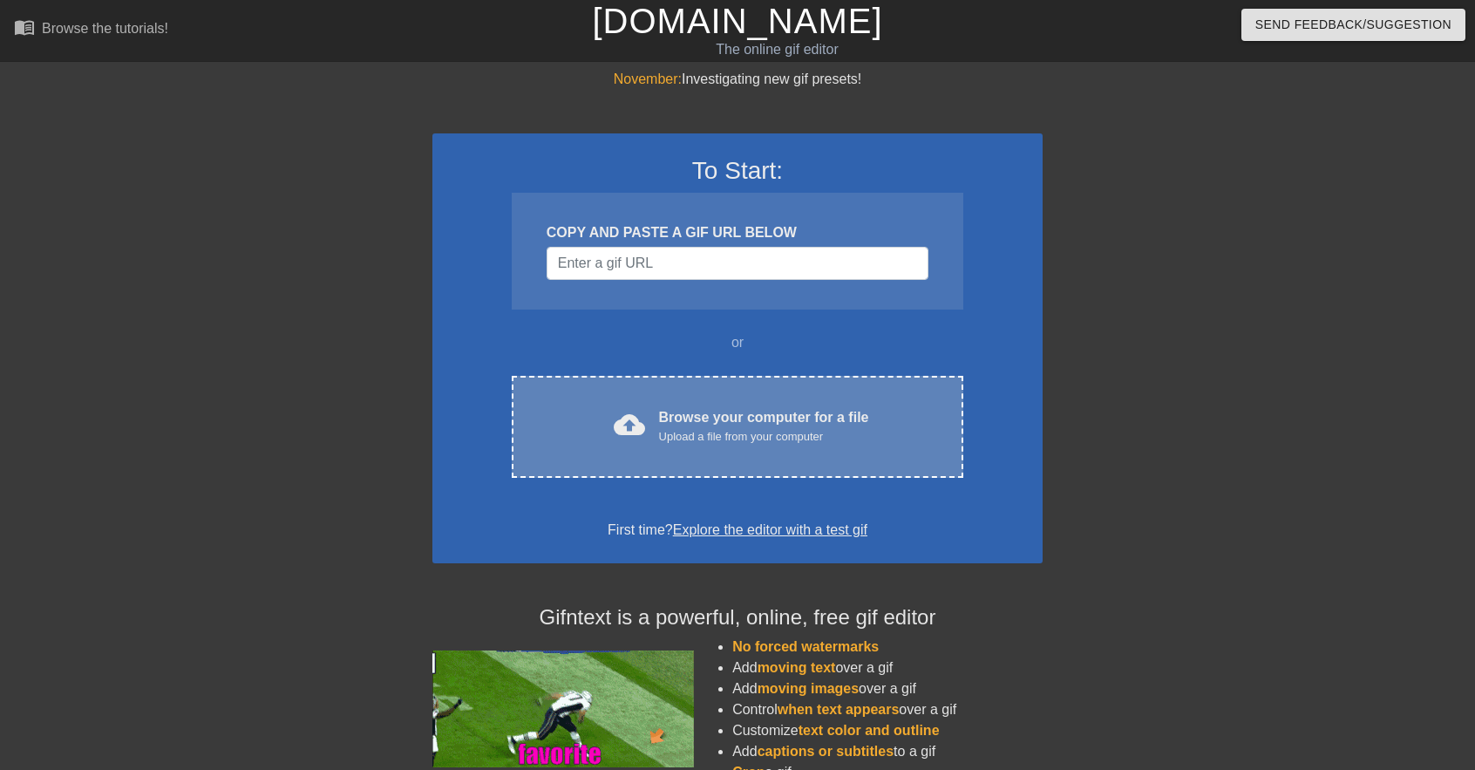
click at [678, 436] on div "Upload a file from your computer" at bounding box center [764, 436] width 210 height 17
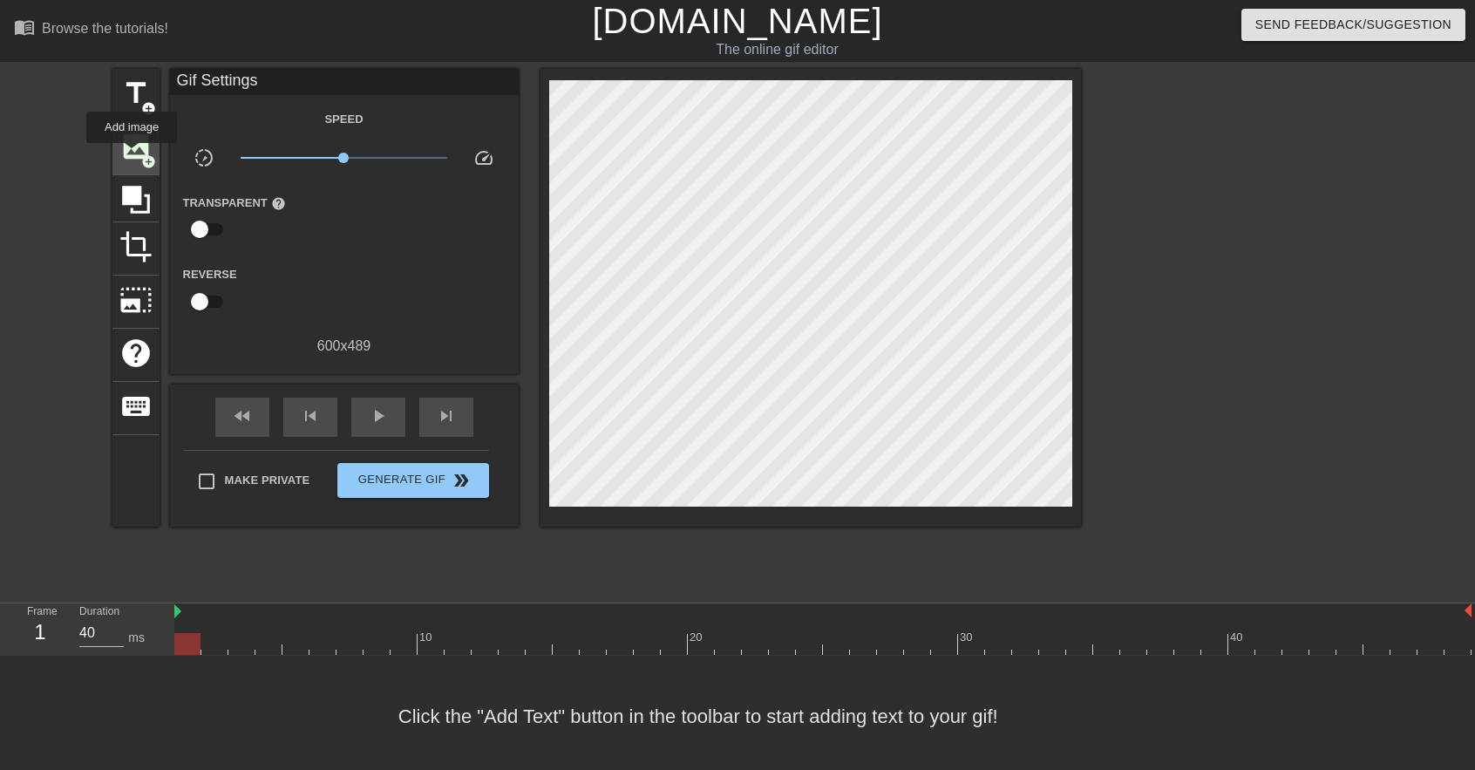
click at [132, 155] on span "image" at bounding box center [135, 146] width 33 height 33
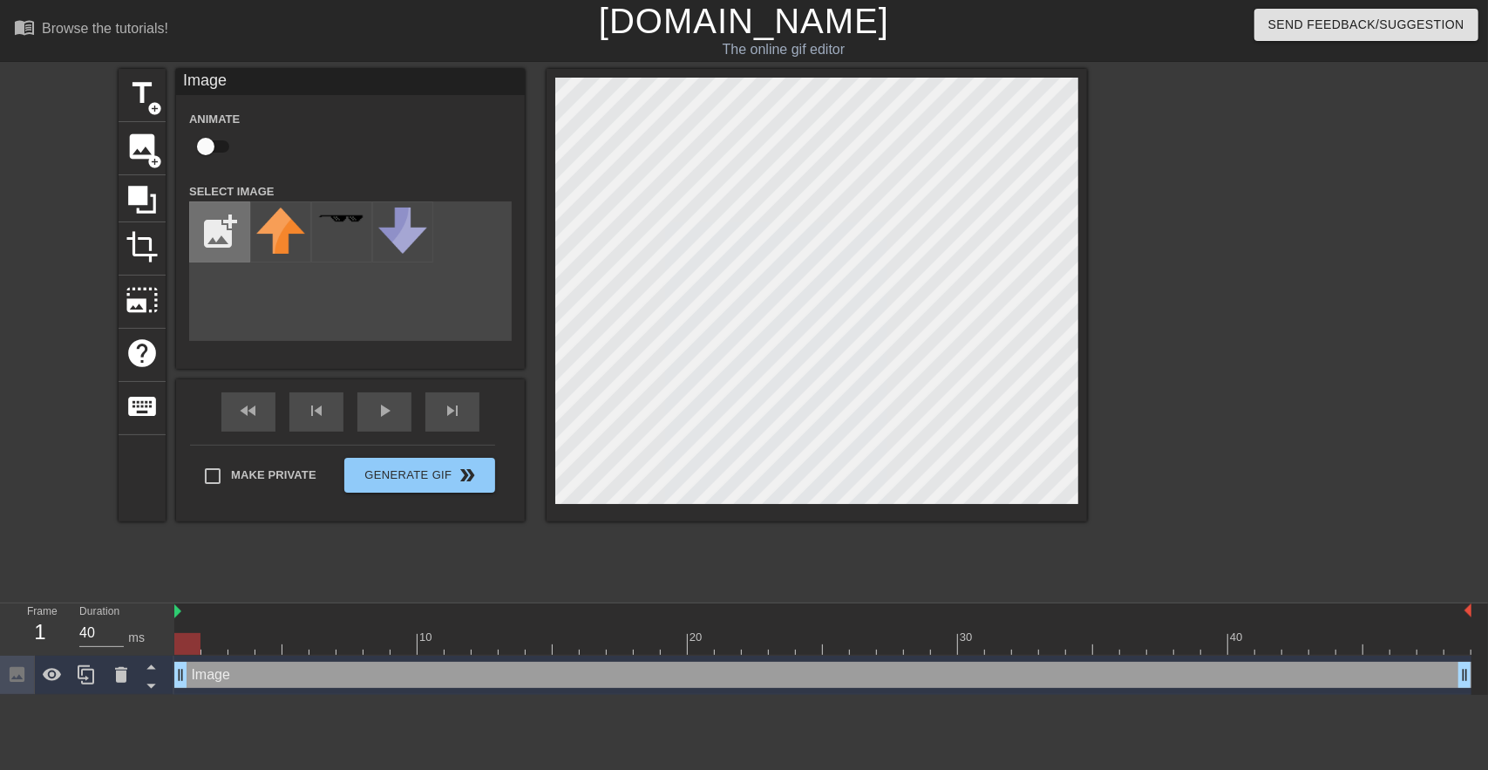
click at [221, 221] on input "file" at bounding box center [219, 231] width 59 height 59
type input "C:\fakepath\GDL logo one line-cropped.svg"
click at [296, 220] on img at bounding box center [280, 218] width 49 height 3
click at [523, 407] on div "title add_circle image add_circle crop photo_size_select_large help keyboard Im…" at bounding box center [603, 295] width 969 height 452
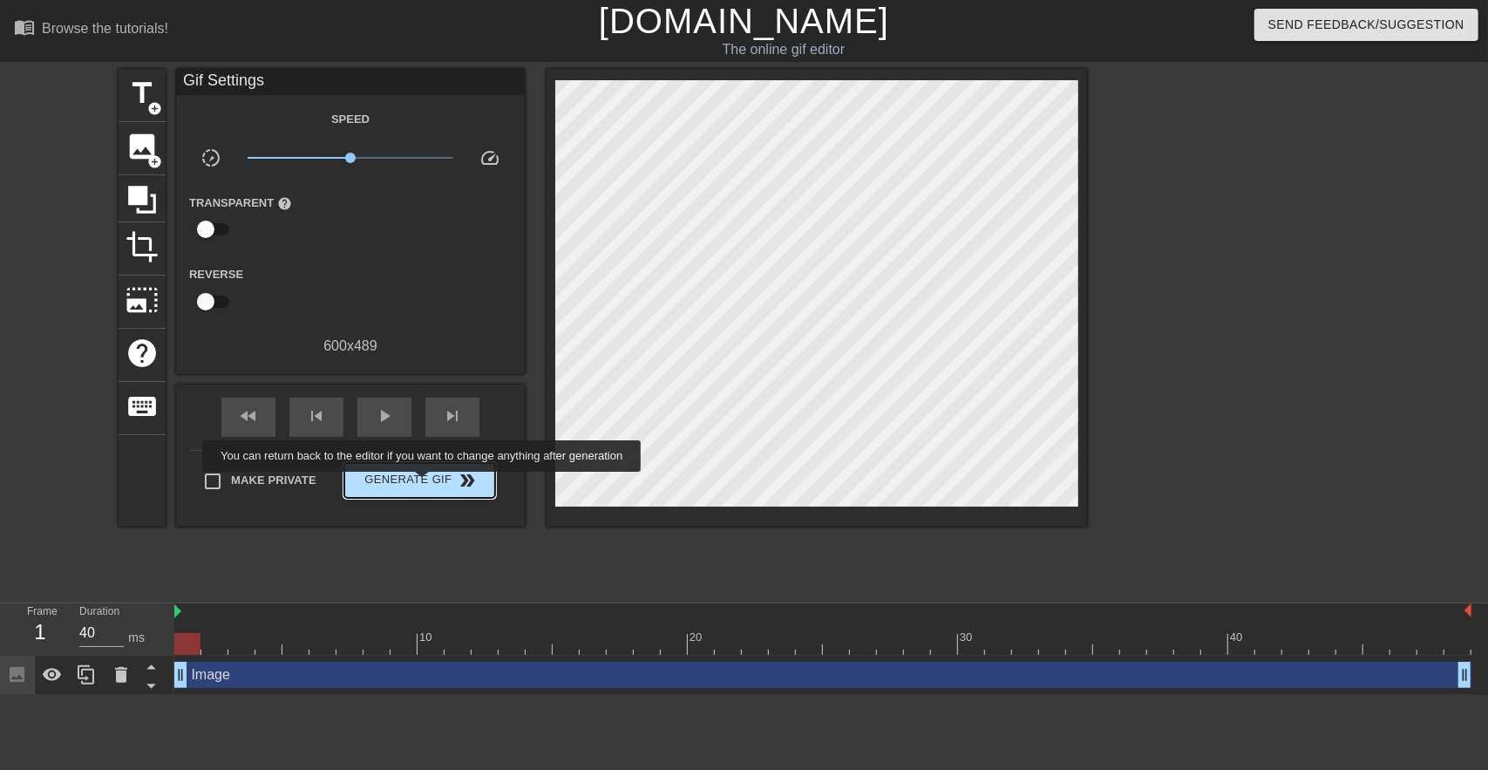
click at [424, 482] on span "Generate Gif double_arrow" at bounding box center [419, 480] width 137 height 21
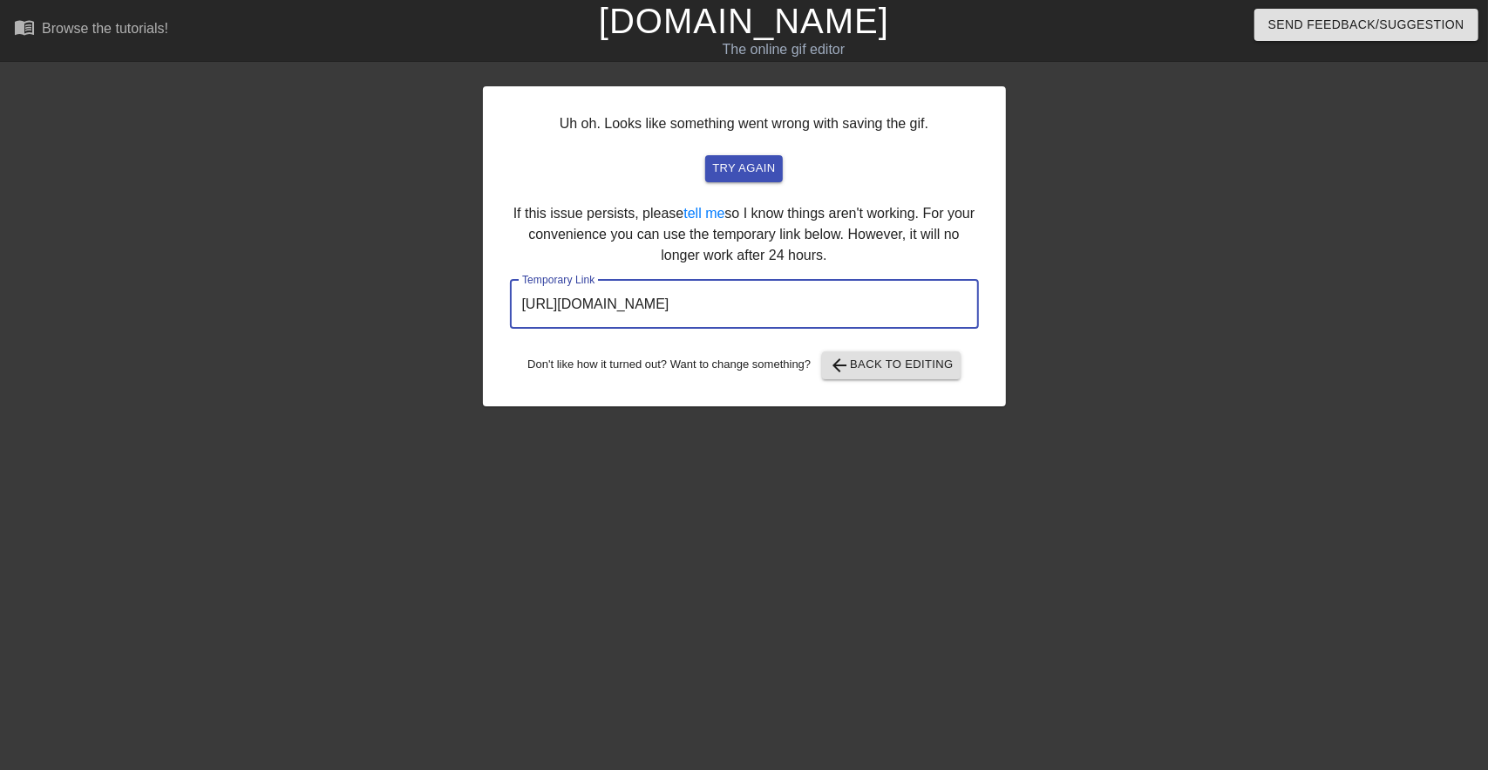
drag, startPoint x: 883, startPoint y: 314, endPoint x: 492, endPoint y: 318, distance: 391.5
click at [492, 318] on div "Uh oh. Looks like something went wrong with saving the gif. try again If this i…" at bounding box center [744, 246] width 523 height 320
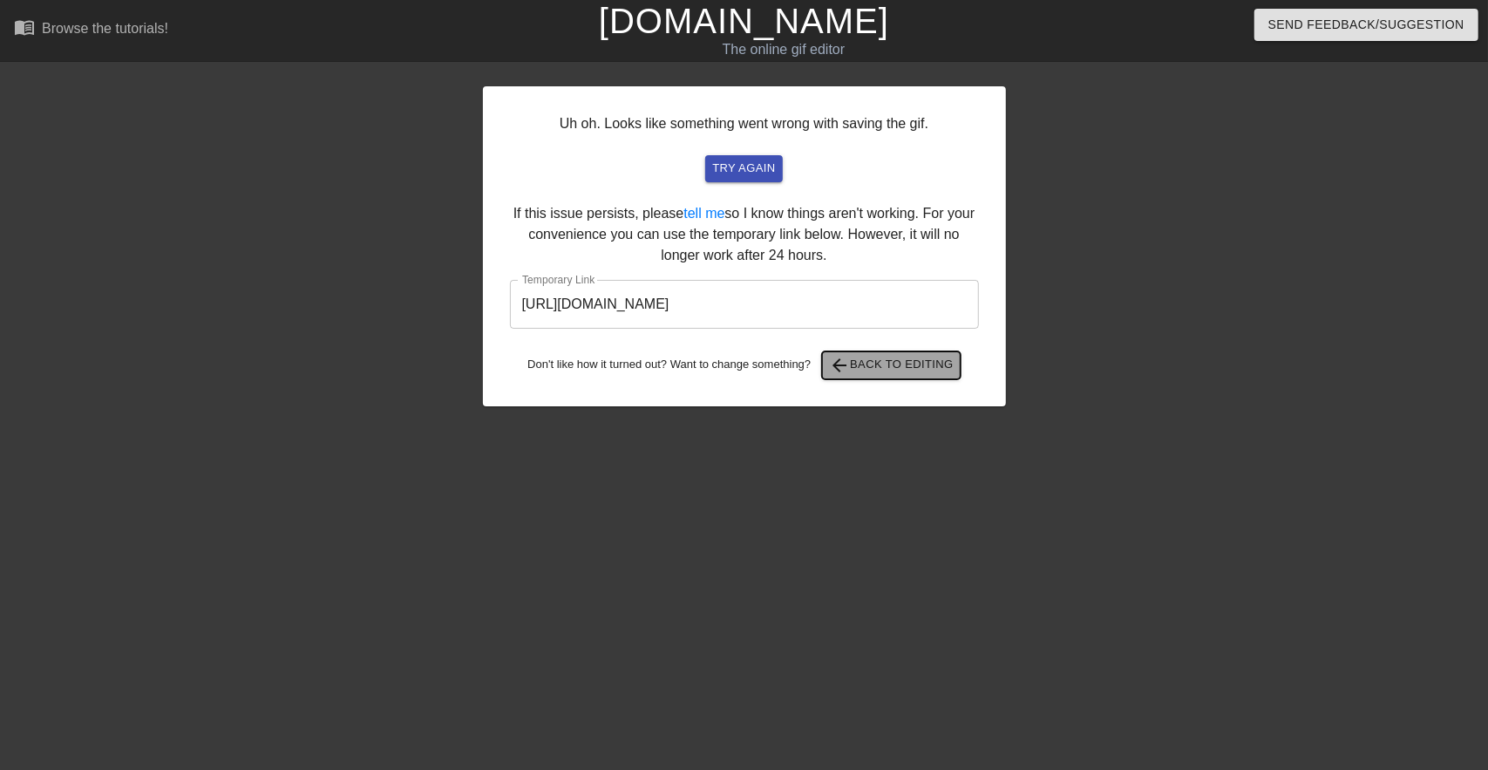
click at [881, 361] on span "arrow_back Back to Editing" at bounding box center [891, 365] width 125 height 21
